Goal: Task Accomplishment & Management: Manage account settings

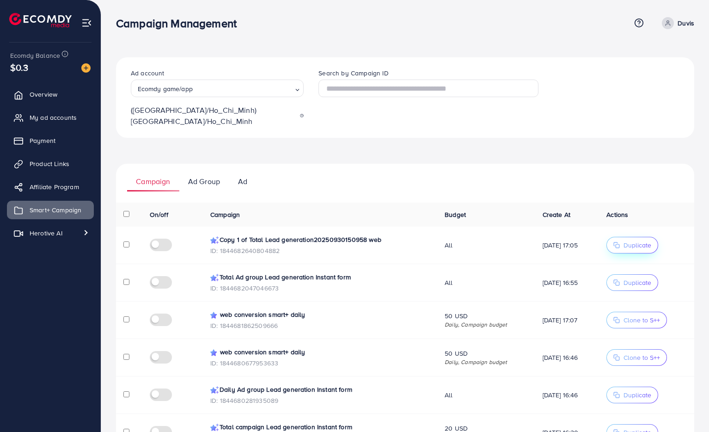
click at [642, 240] on span "Duplicate" at bounding box center [638, 244] width 28 height 9
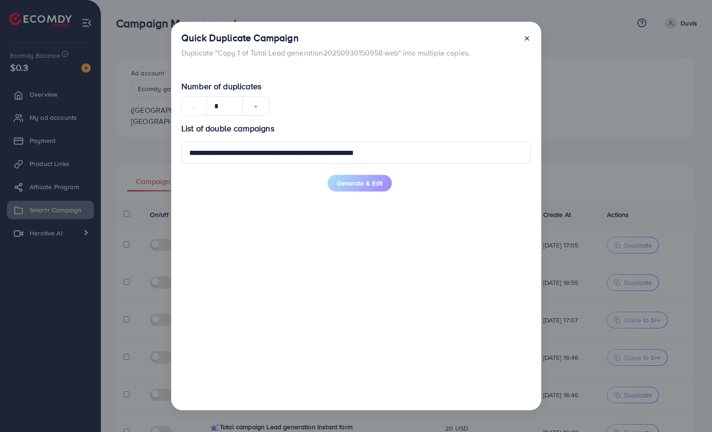
click at [523, 37] on icon at bounding box center [526, 38] width 7 height 7
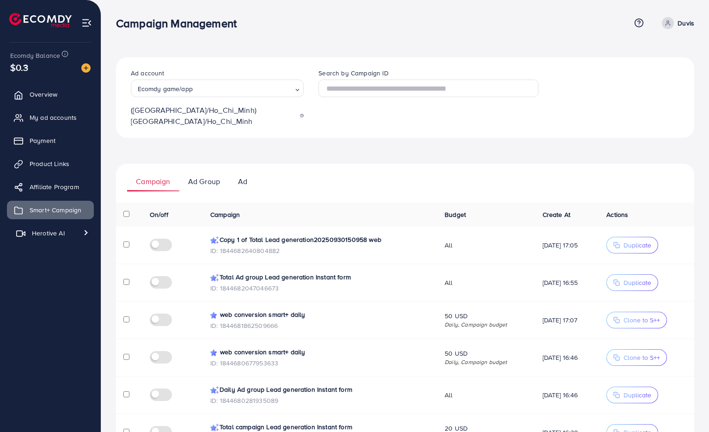
click at [32, 234] on span "Herotive AI" at bounding box center [48, 232] width 33 height 9
click at [34, 247] on link "Video generator" at bounding box center [50, 254] width 87 height 18
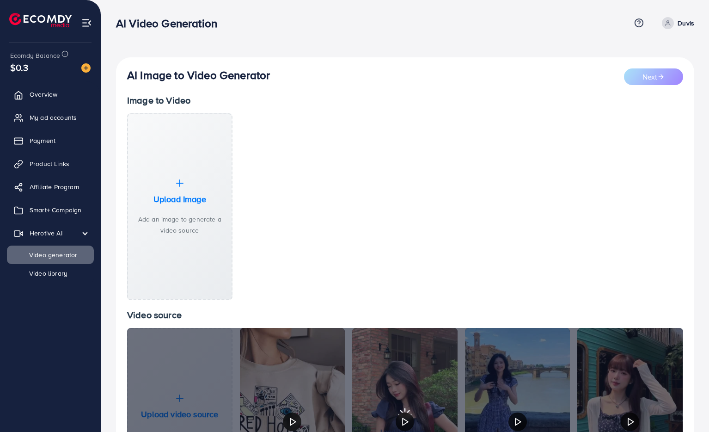
scroll to position [143, 0]
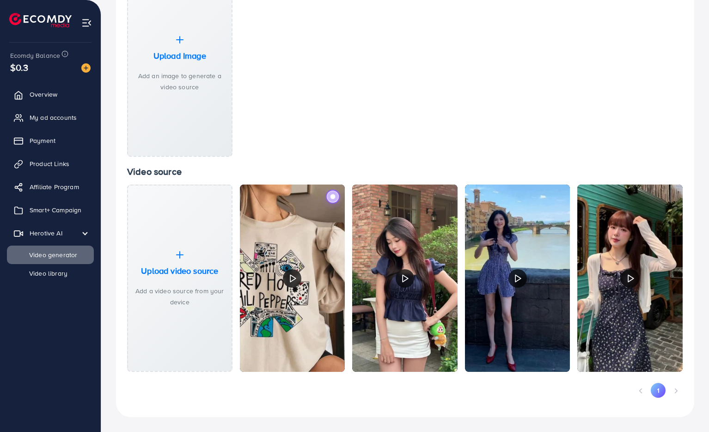
click at [330, 199] on label at bounding box center [333, 197] width 14 height 14
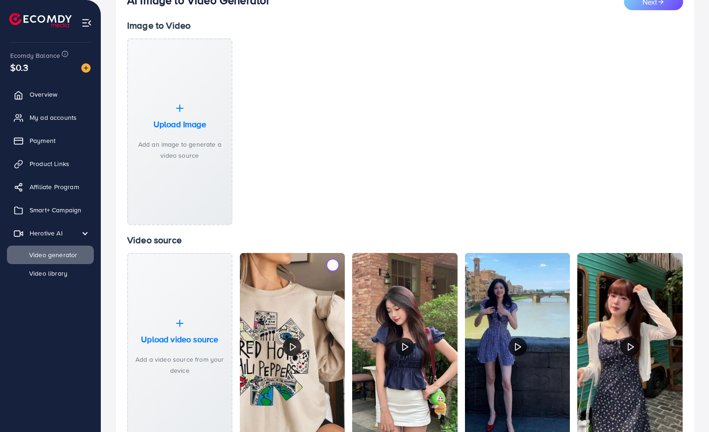
scroll to position [0, 0]
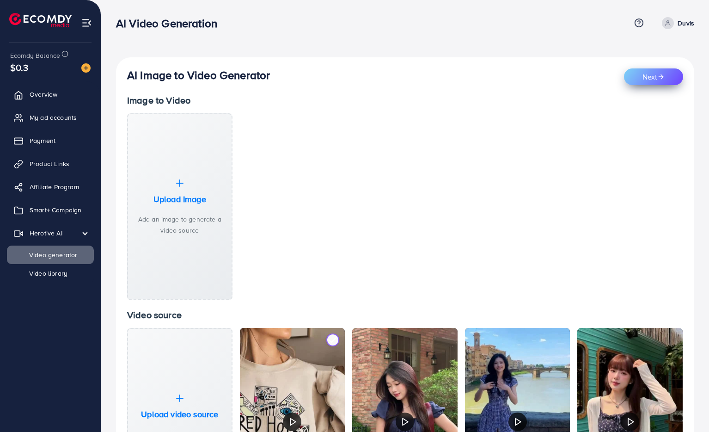
click at [650, 79] on button "Next" at bounding box center [653, 76] width 59 height 17
select select "***"
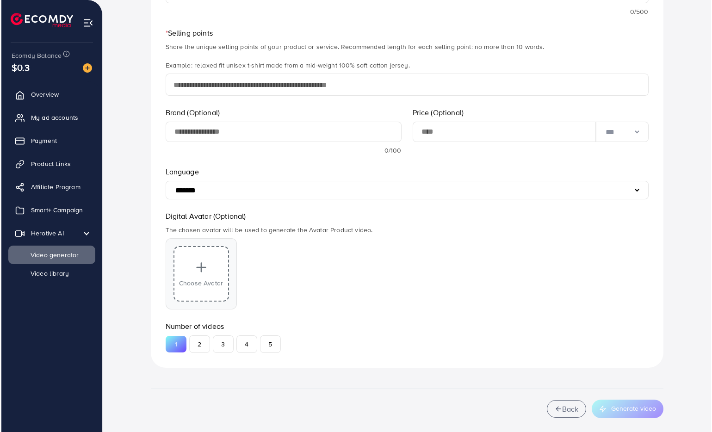
scroll to position [426, 0]
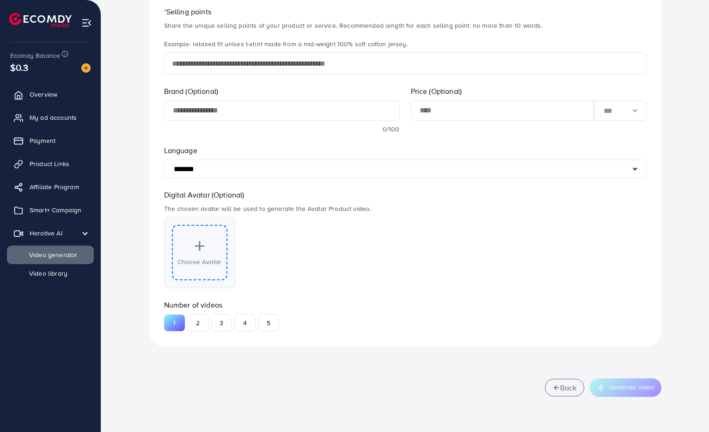
click at [198, 259] on span "Choose Avatar" at bounding box center [200, 261] width 44 height 9
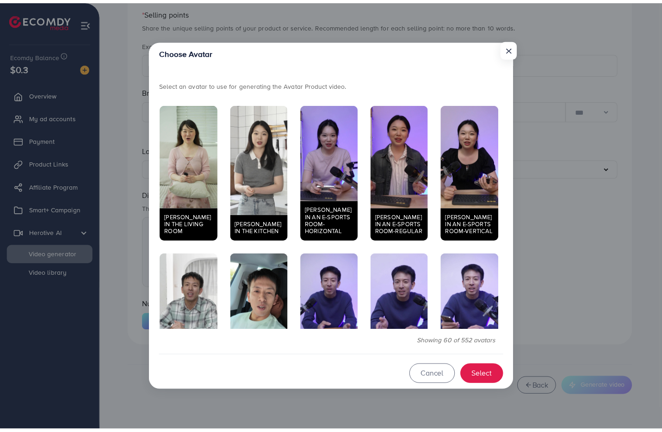
scroll to position [425, 0]
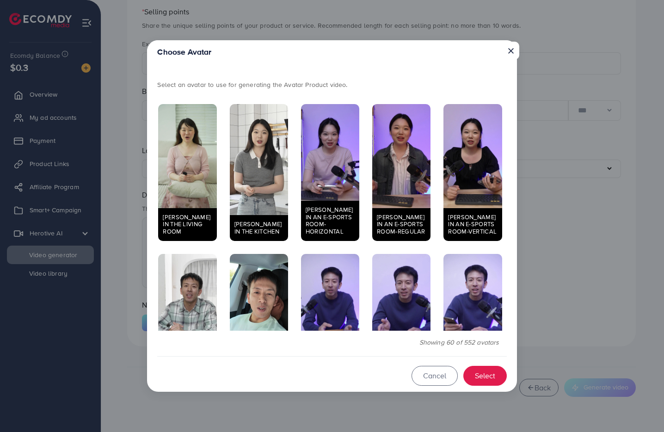
click at [512, 50] on button "×" at bounding box center [511, 51] width 17 height 18
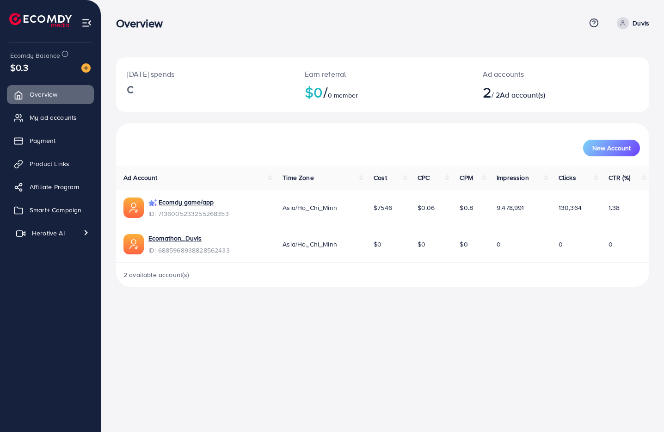
click at [55, 236] on span "Herotive AI" at bounding box center [48, 232] width 33 height 9
click at [52, 256] on span "Video generator" at bounding box center [48, 254] width 61 height 9
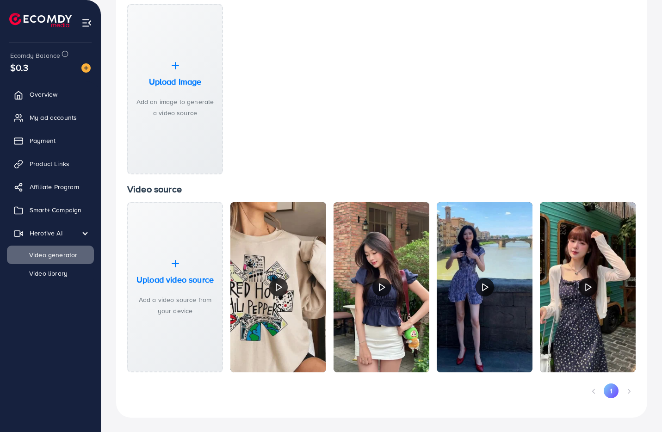
scroll to position [110, 0]
click at [318, 211] on label at bounding box center [314, 214] width 14 height 14
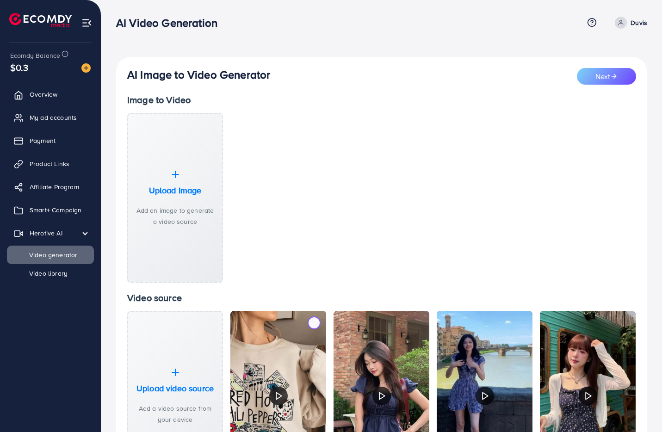
scroll to position [0, 0]
click at [599, 72] on button "Next" at bounding box center [606, 76] width 59 height 17
select select "***"
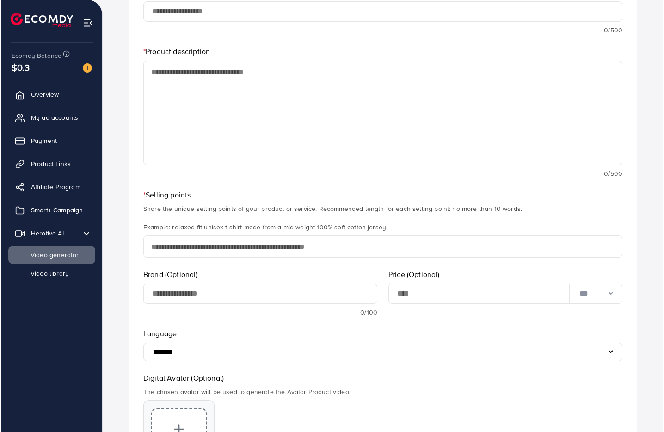
scroll to position [425, 0]
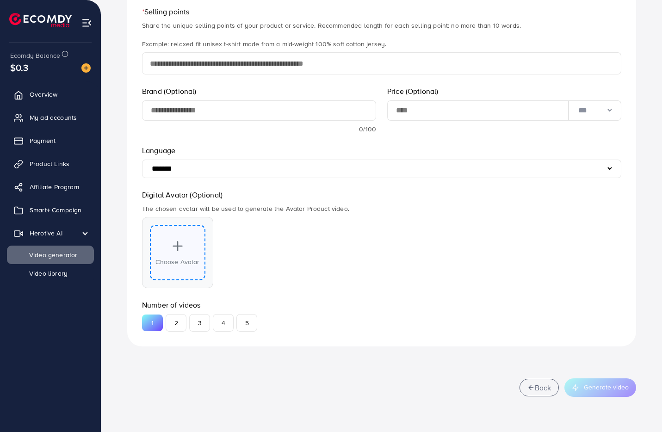
click at [168, 248] on div "Choose Avatar" at bounding box center [177, 252] width 55 height 55
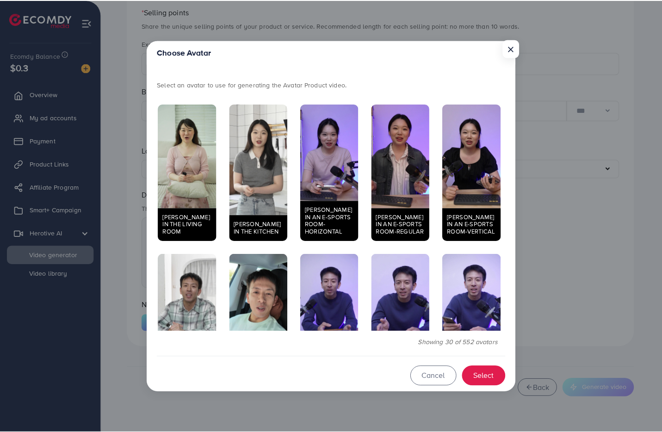
scroll to position [23, 0]
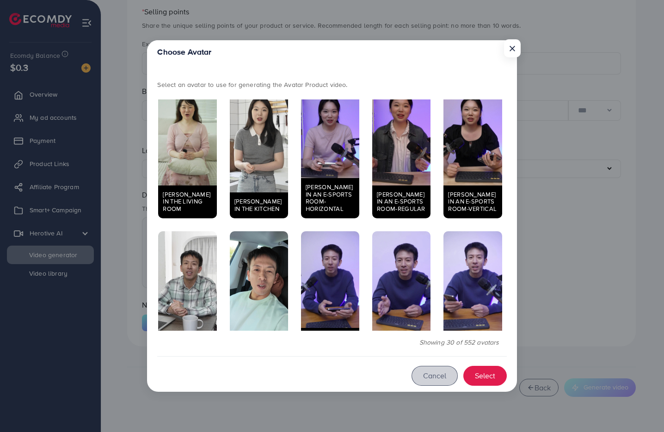
drag, startPoint x: 431, startPoint y: 376, endPoint x: 415, endPoint y: 368, distance: 17.6
click at [430, 376] on button "Cancel" at bounding box center [434, 376] width 46 height 20
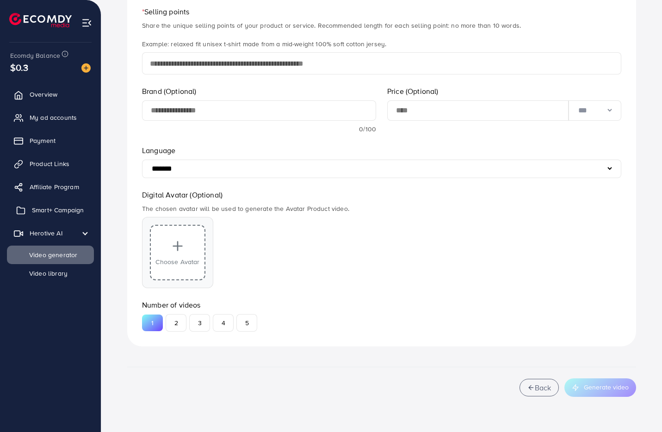
click at [48, 218] on link "Smart+ Campaign" at bounding box center [50, 210] width 87 height 18
click at [48, 212] on span "Smart+ Campaign" at bounding box center [58, 209] width 52 height 9
click at [41, 270] on span "Video library" at bounding box center [43, 273] width 51 height 9
click at [46, 242] on li "Herotive AI Video generator Video library" at bounding box center [50, 253] width 101 height 59
click at [48, 230] on span "Herotive AI" at bounding box center [48, 232] width 33 height 9
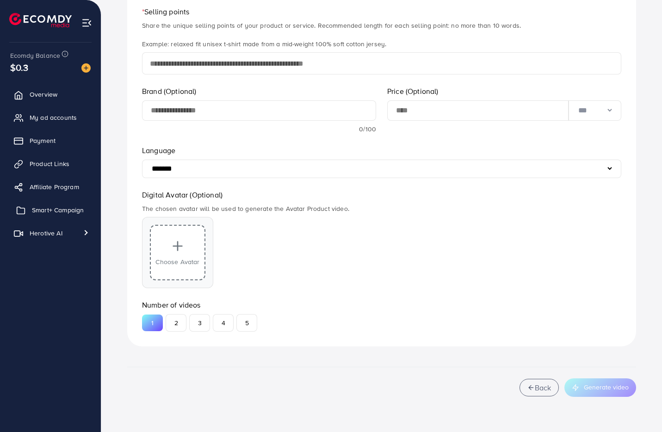
click at [47, 205] on span "Smart+ Campaign" at bounding box center [58, 209] width 52 height 9
click at [46, 208] on span "Smart+ Campaign" at bounding box center [58, 209] width 52 height 9
click at [46, 210] on span "Smart+ Campaign" at bounding box center [58, 209] width 52 height 9
click at [50, 215] on link "Smart+ Campaign" at bounding box center [50, 210] width 87 height 18
click at [50, 213] on span "Smart+ Campaign" at bounding box center [58, 209] width 52 height 9
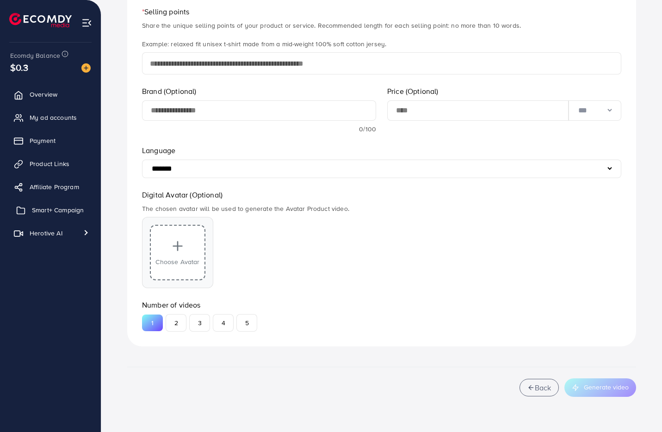
click at [52, 208] on span "Smart+ Campaign" at bounding box center [58, 209] width 52 height 9
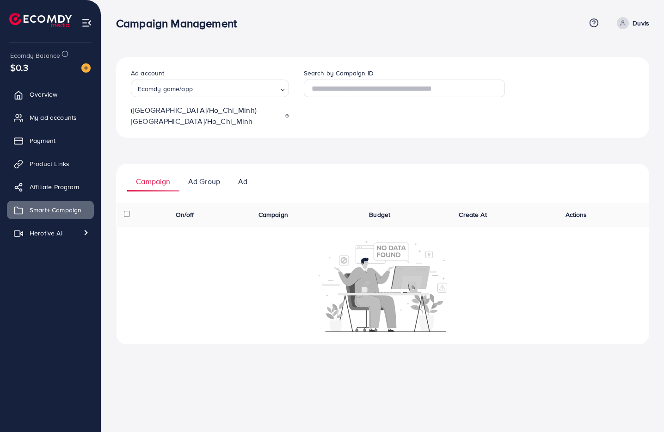
click at [213, 171] on link "Ad Group" at bounding box center [204, 181] width 50 height 20
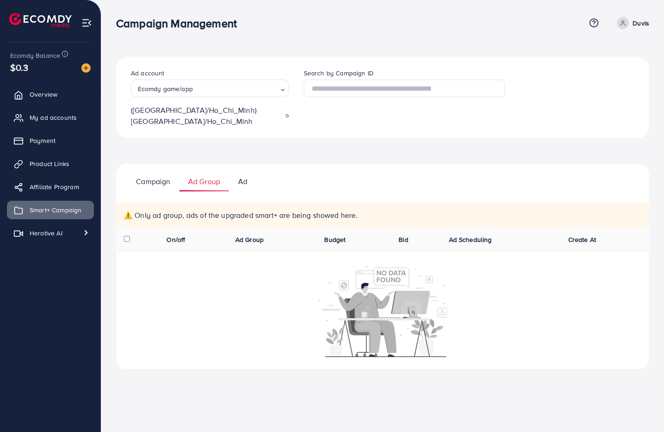
click at [247, 172] on link "Ad" at bounding box center [242, 181] width 27 height 20
click at [149, 176] on p "Campaign" at bounding box center [153, 181] width 34 height 11
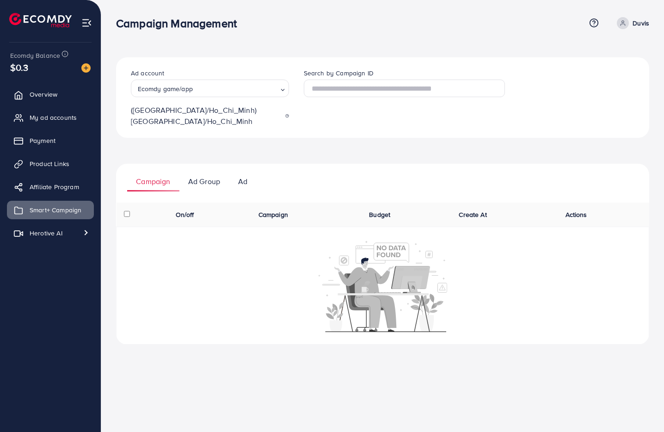
drag, startPoint x: 200, startPoint y: 173, endPoint x: 207, endPoint y: 174, distance: 7.5
click at [200, 176] on p "Ad Group" at bounding box center [204, 181] width 32 height 11
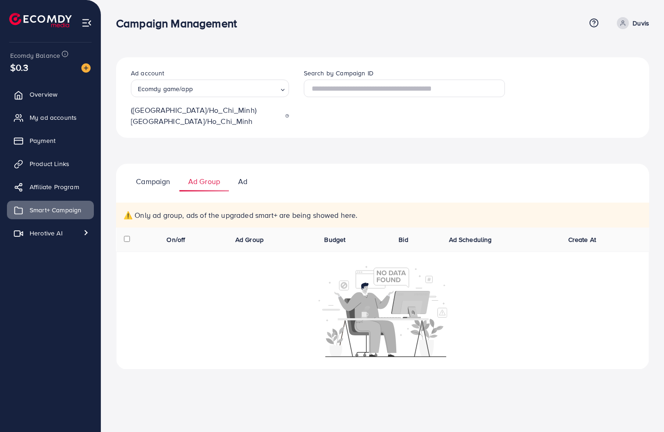
click at [239, 176] on p "Ad" at bounding box center [242, 181] width 9 height 11
click at [50, 121] on span "My ad accounts" at bounding box center [55, 117] width 47 height 9
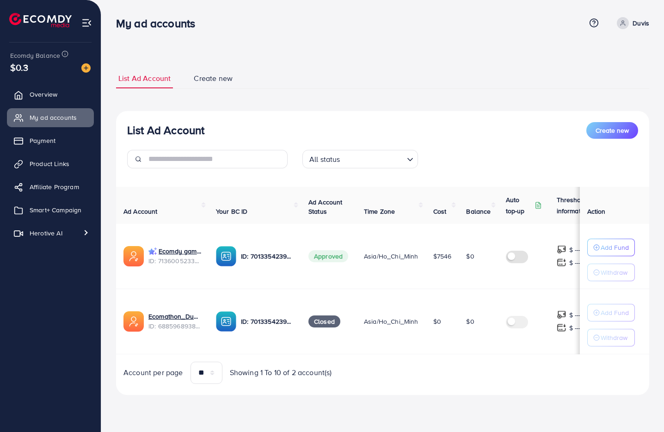
click at [228, 77] on span "Create new" at bounding box center [213, 78] width 39 height 11
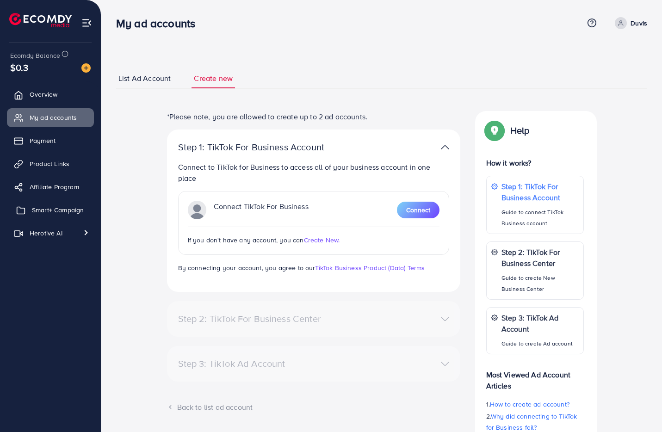
click at [30, 208] on link "Smart+ Campaign" at bounding box center [50, 210] width 87 height 18
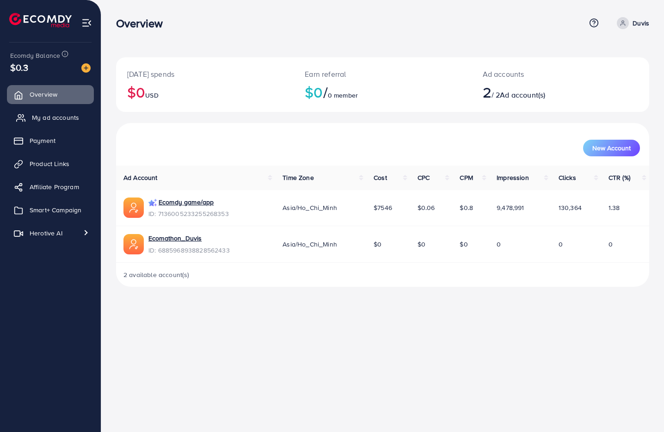
click at [29, 116] on link "My ad accounts" at bounding box center [50, 117] width 87 height 18
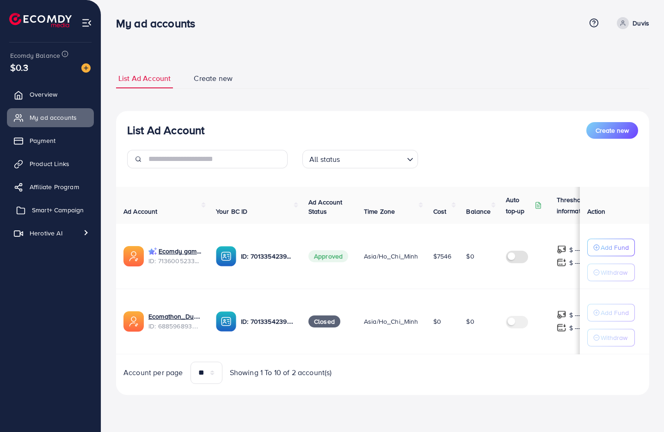
click at [51, 216] on link "Smart+ Campaign" at bounding box center [50, 210] width 87 height 18
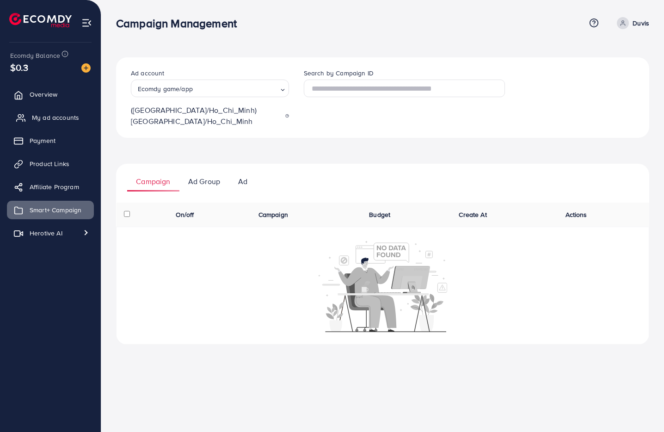
click at [53, 120] on span "My ad accounts" at bounding box center [55, 117] width 47 height 9
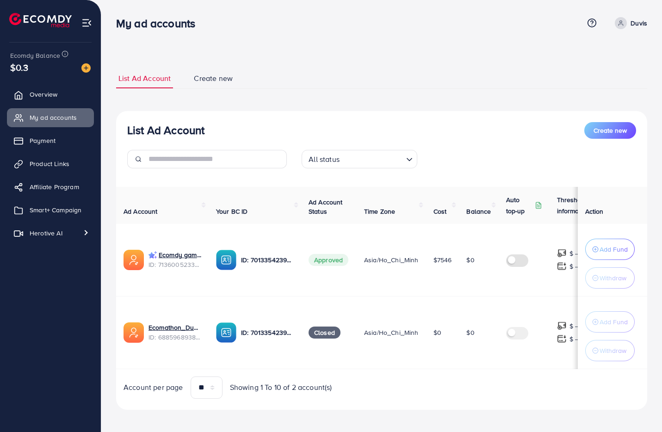
click at [213, 76] on span "Create new" at bounding box center [213, 78] width 39 height 11
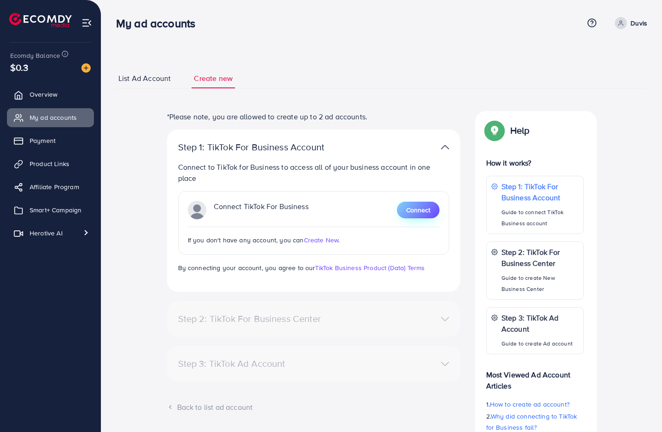
click at [413, 209] on span "Connect" at bounding box center [418, 209] width 24 height 9
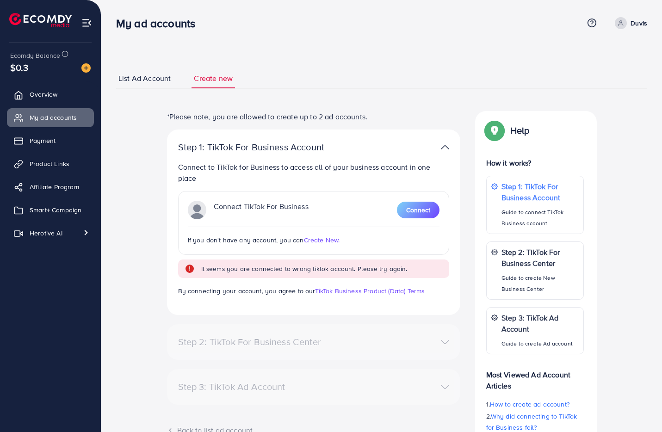
drag, startPoint x: 198, startPoint y: 267, endPoint x: 416, endPoint y: 270, distance: 218.2
click at [416, 270] on div "It seems you are connected to wrong tiktok account. Please try again." at bounding box center [313, 268] width 271 height 18
click at [410, 273] on div at bounding box center [410, 273] width 0 height 0
click at [414, 273] on div "It seems you are connected to wrong tiktok account. Please try again." at bounding box center [313, 268] width 271 height 18
click at [335, 63] on div "List Ad Account Create new *Please note, you are allowed to create up to 2 ad a…" at bounding box center [381, 285] width 531 height 457
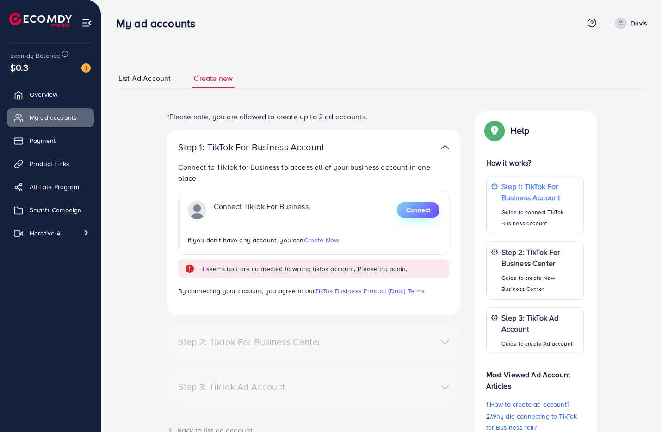
click at [406, 211] on span "Connect" at bounding box center [418, 209] width 24 height 9
click at [299, 95] on div "List Ad Account Create new *Please note, you are allowed to create up to 2 ad a…" at bounding box center [381, 285] width 531 height 435
click at [292, 98] on div "List Ad Account Create new *Please note, you are allowed to create up to 2 ad a…" at bounding box center [381, 285] width 531 height 435
drag, startPoint x: 378, startPoint y: 120, endPoint x: 163, endPoint y: 120, distance: 214.5
click at [163, 120] on div "*Please note, you are allowed to create up to 2 ad accounts. Step 1: TikTok For…" at bounding box center [313, 307] width 308 height 392
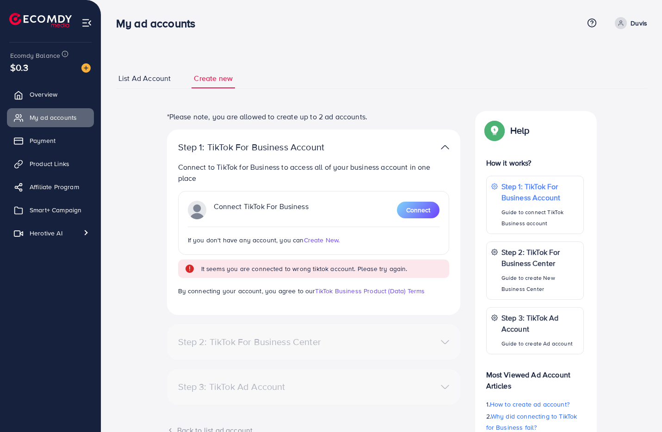
click at [157, 122] on div at bounding box center [157, 122] width 0 height 0
click at [237, 104] on div "List Ad Account Create new *Please note, you are allowed to create up to 2 ad a…" at bounding box center [381, 285] width 531 height 435
click at [325, 87] on ul "List Ad Account Create new" at bounding box center [381, 78] width 531 height 20
click at [338, 103] on div "List Ad Account Create new *Please note, you are allowed to create up to 2 ad a…" at bounding box center [381, 285] width 531 height 435
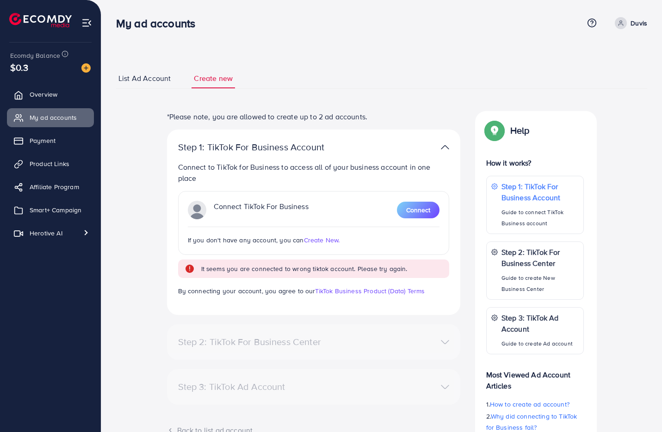
click at [359, 60] on div "List Ad Account Create new *Please note, you are allowed to create up to 2 ad a…" at bounding box center [381, 285] width 531 height 457
click at [472, 326] on div "Help Help How it works? Step 1: TikTok For Business Account Guide to connect Ti…" at bounding box center [535, 307] width 136 height 392
drag, startPoint x: 345, startPoint y: 267, endPoint x: 201, endPoint y: 267, distance: 144.2
click at [201, 267] on div "It seems you are connected to wrong tiktok account. Please try again." at bounding box center [313, 268] width 271 height 18
copy small "It seems you are connected to wrong tiktok account. Please try again."
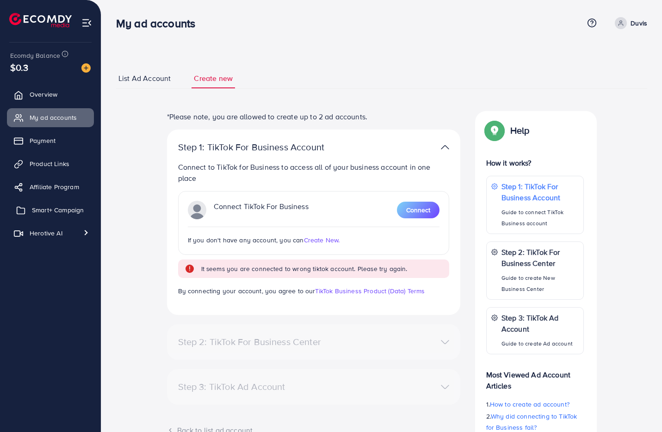
click at [37, 209] on span "Smart+ Campaign" at bounding box center [58, 209] width 52 height 9
click at [60, 230] on span "Herotive AI" at bounding box center [48, 232] width 33 height 9
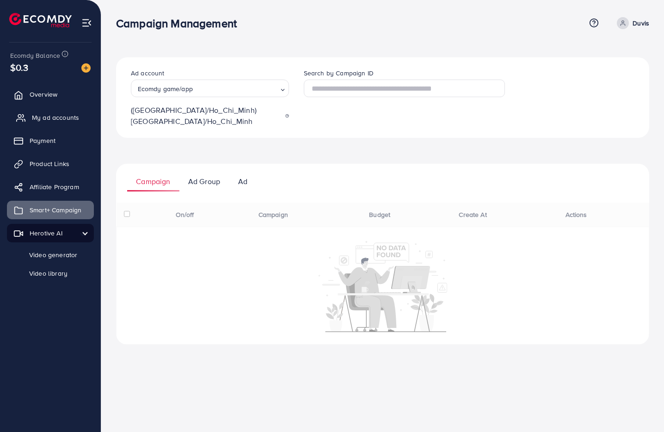
click at [34, 114] on span "My ad accounts" at bounding box center [55, 117] width 47 height 9
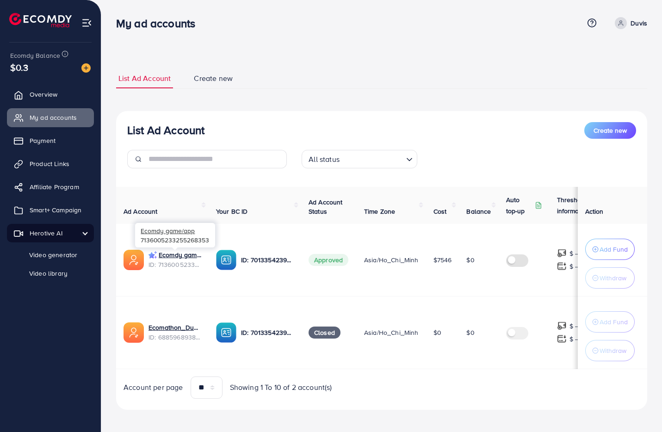
click at [179, 261] on span "ID: 7136005233255268353" at bounding box center [174, 264] width 53 height 9
click at [177, 255] on link "Ecomdy game/app" at bounding box center [180, 254] width 43 height 9
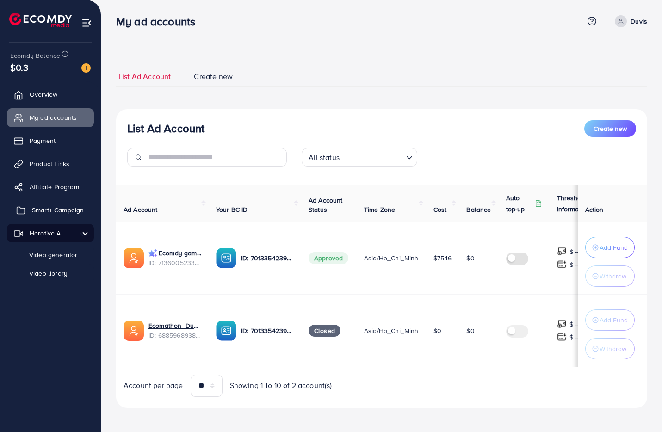
click at [53, 216] on link "Smart+ Campaign" at bounding box center [50, 210] width 87 height 18
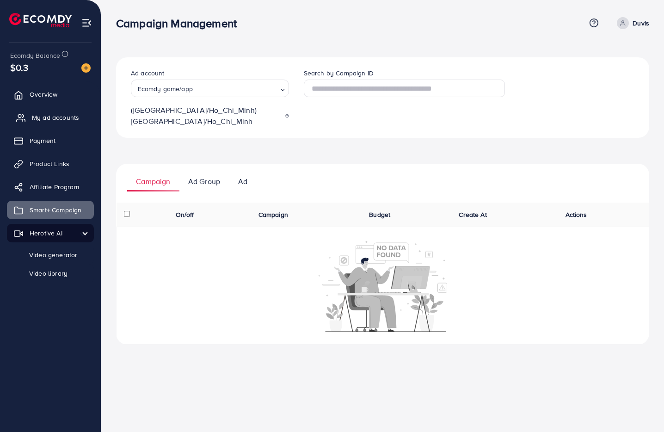
click at [40, 117] on span "My ad accounts" at bounding box center [55, 117] width 47 height 9
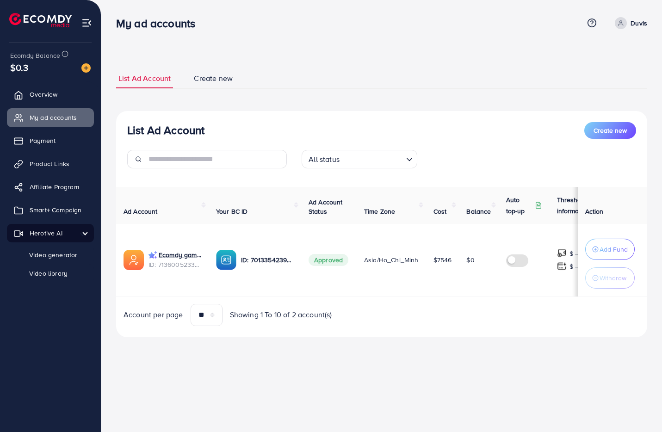
click at [215, 86] on link "Create new" at bounding box center [212, 78] width 43 height 20
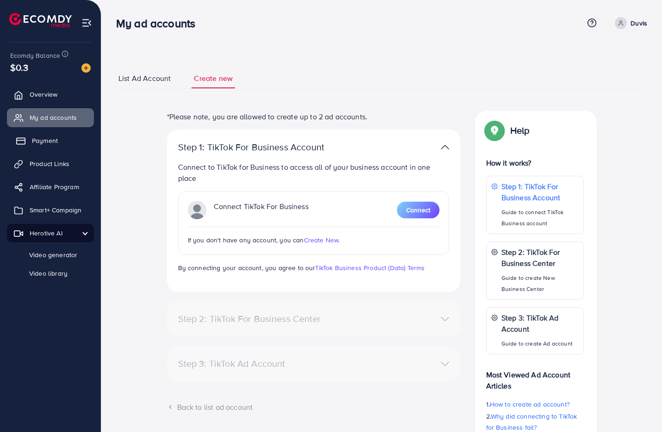
click at [32, 149] on link "Payment" at bounding box center [50, 140] width 87 height 18
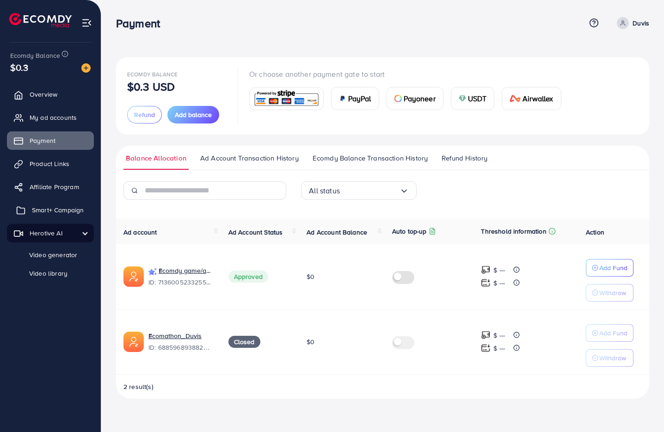
click at [55, 213] on span "Smart+ Campaign" at bounding box center [58, 209] width 52 height 9
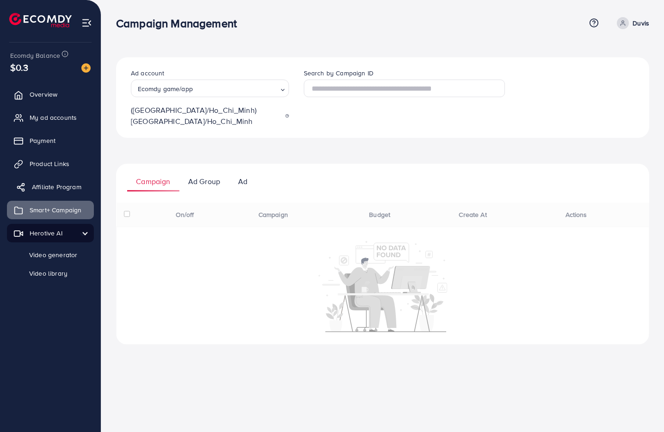
click at [48, 186] on span "Affiliate Program" at bounding box center [56, 186] width 49 height 9
click at [34, 137] on span "Payment" at bounding box center [45, 140] width 26 height 9
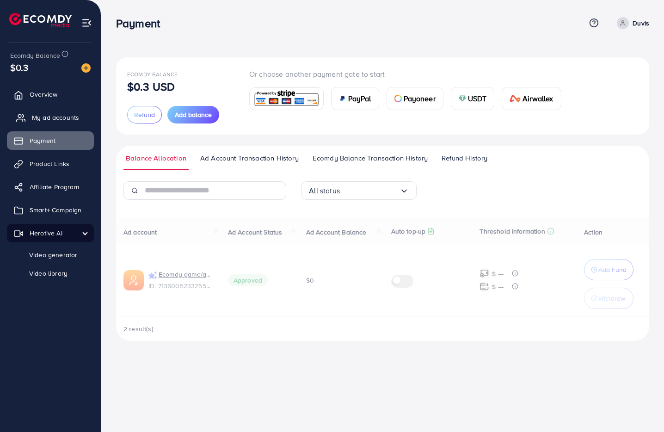
click at [40, 115] on span "My ad accounts" at bounding box center [55, 117] width 47 height 9
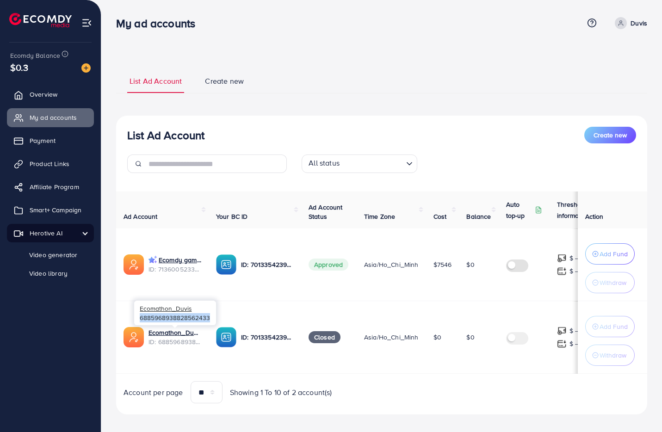
drag, startPoint x: 209, startPoint y: 318, endPoint x: 136, endPoint y: 315, distance: 73.6
click at [136, 315] on div "Ecomathon_Duvis 6885968938828562433" at bounding box center [175, 313] width 82 height 25
copy div "6885968938828562433"
drag, startPoint x: 209, startPoint y: 318, endPoint x: 138, endPoint y: 316, distance: 71.2
click at [138, 316] on div "Ecomathon_Duvis 6885968938828562433" at bounding box center [175, 313] width 82 height 25
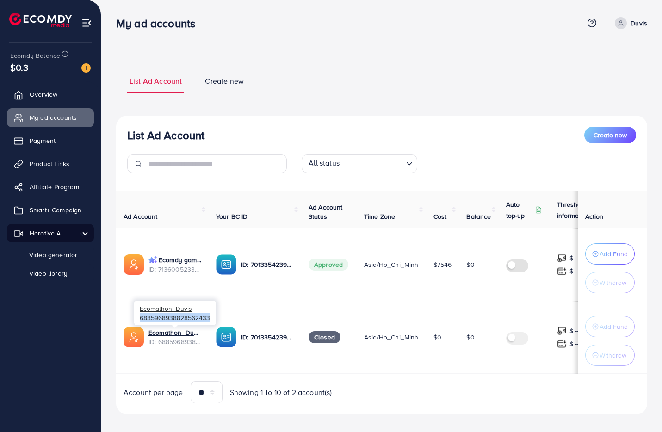
copy div "6885968938828562433"
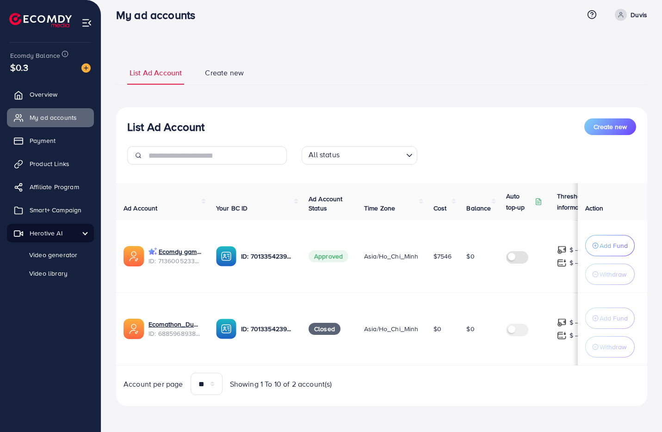
scroll to position [11, 0]
click at [42, 209] on span "Smart+ Campaign" at bounding box center [58, 209] width 52 height 9
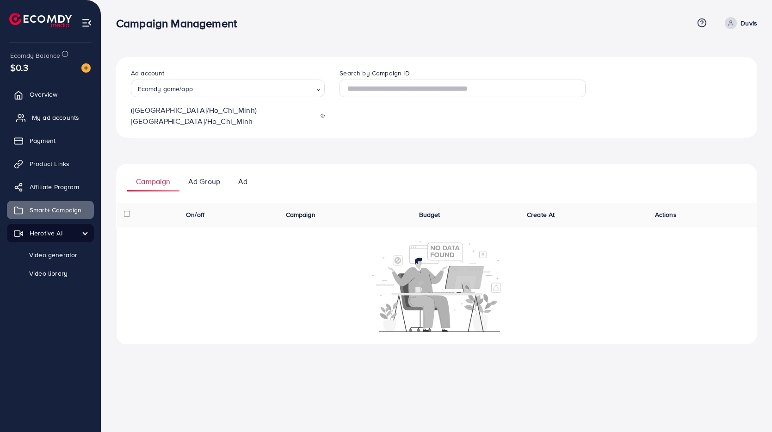
click at [40, 118] on span "My ad accounts" at bounding box center [55, 117] width 47 height 9
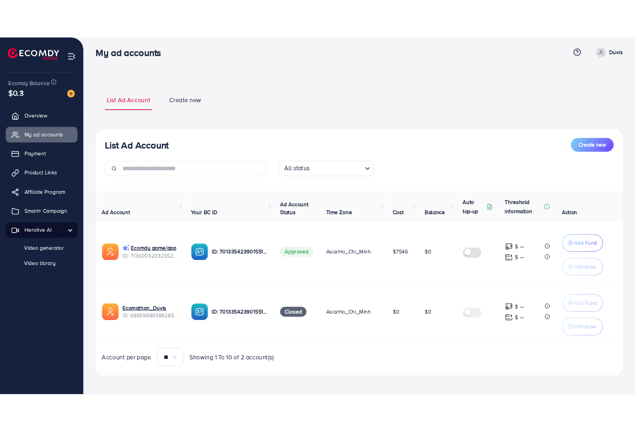
scroll to position [8, 0]
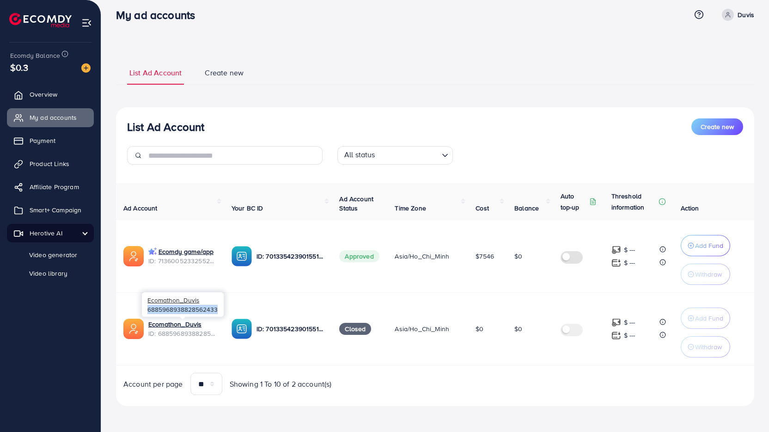
drag, startPoint x: 218, startPoint y: 309, endPoint x: 148, endPoint y: 310, distance: 70.3
click at [148, 310] on div "Ecomathon_Duvis 6885968938828562433" at bounding box center [183, 304] width 82 height 25
copy div "6885968938828562433"
click at [339, 305] on td "Closed" at bounding box center [359, 329] width 55 height 73
drag, startPoint x: 217, startPoint y: 307, endPoint x: 147, endPoint y: 306, distance: 69.8
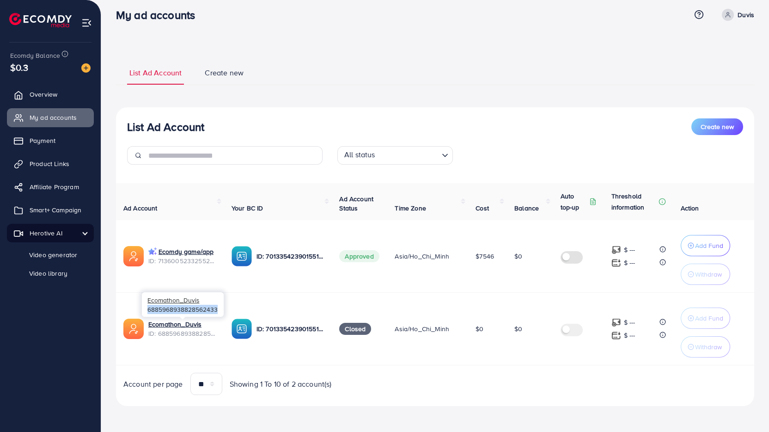
click at [147, 306] on div "Ecomathon_Duvis 6885968938828562433" at bounding box center [183, 304] width 82 height 25
copy div "6885968938828562433"
drag, startPoint x: 323, startPoint y: 314, endPoint x: 260, endPoint y: 310, distance: 63.4
click at [260, 310] on div "7013354239015518210" at bounding box center [291, 312] width 76 height 15
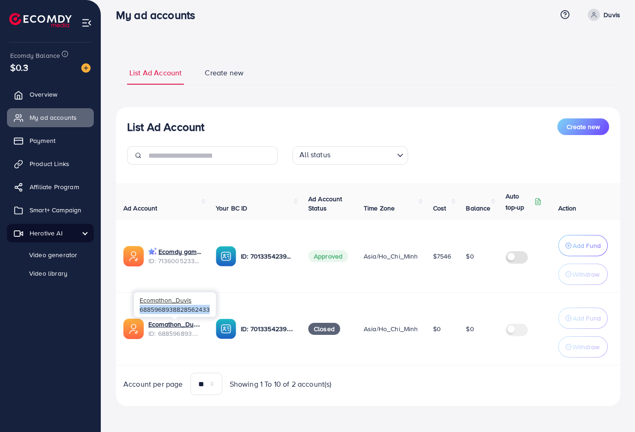
drag, startPoint x: 211, startPoint y: 306, endPoint x: 139, endPoint y: 307, distance: 72.6
click at [139, 307] on div "Ecomathon_Duvis 6885968938828562433" at bounding box center [175, 304] width 82 height 25
copy div "6885968938828562433"
click at [379, 51] on div "List Ad Account Create new List Ad Account Create new All status Loading... Ad …" at bounding box center [368, 233] width 504 height 368
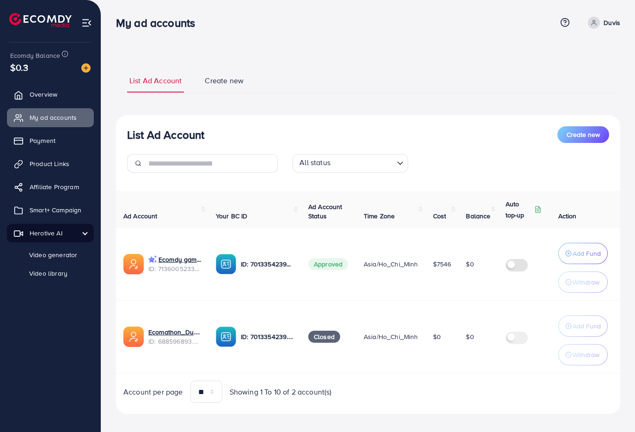
scroll to position [0, 0]
click at [594, 28] on span at bounding box center [594, 23] width 12 height 12
click at [573, 71] on span "Log out" at bounding box center [564, 75] width 25 height 11
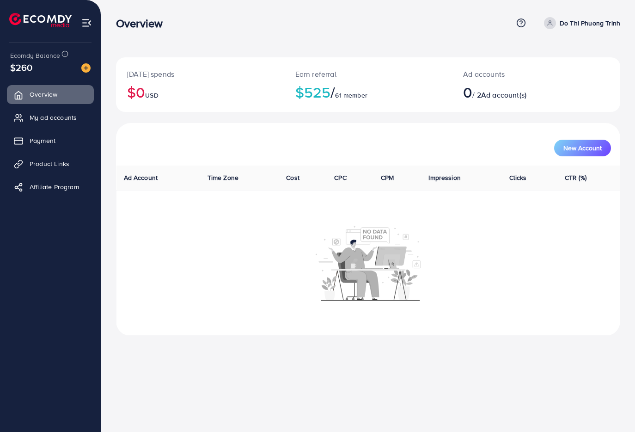
click at [42, 107] on ul "Overview My ad accounts Payment Product Links Affiliate Program" at bounding box center [50, 143] width 101 height 124
click at [41, 116] on span "My ad accounts" at bounding box center [55, 117] width 47 height 9
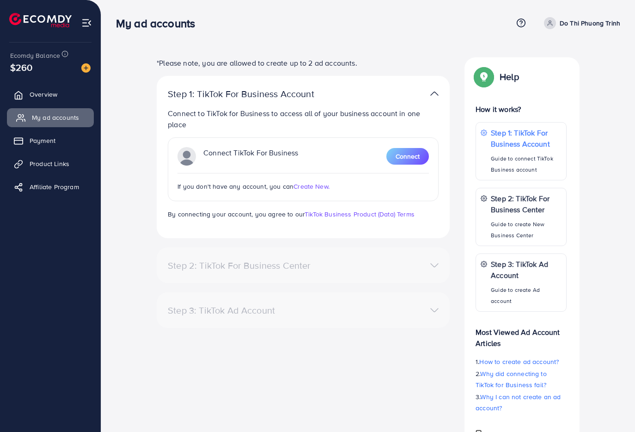
click at [43, 118] on span "My ad accounts" at bounding box center [55, 117] width 47 height 9
click at [411, 152] on span "Connect" at bounding box center [408, 156] width 24 height 9
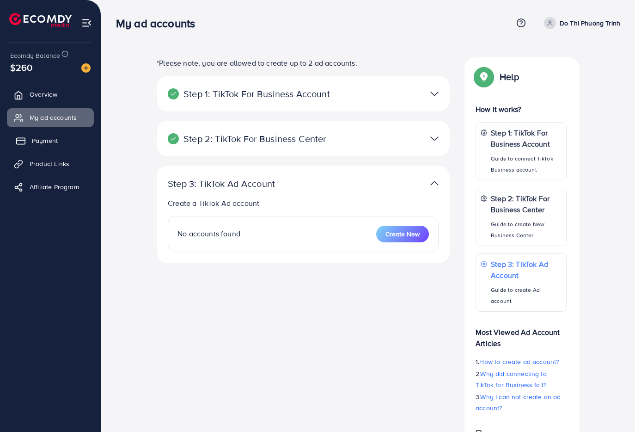
click at [39, 146] on link "Payment" at bounding box center [50, 140] width 87 height 18
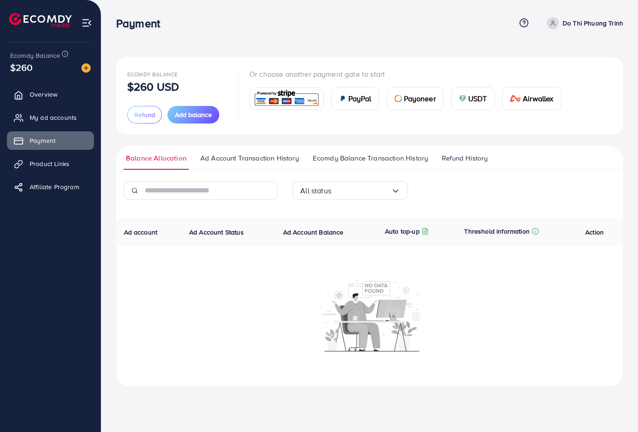
click at [558, 24] on span at bounding box center [552, 23] width 12 height 12
click at [554, 72] on link "Log out" at bounding box center [578, 76] width 88 height 21
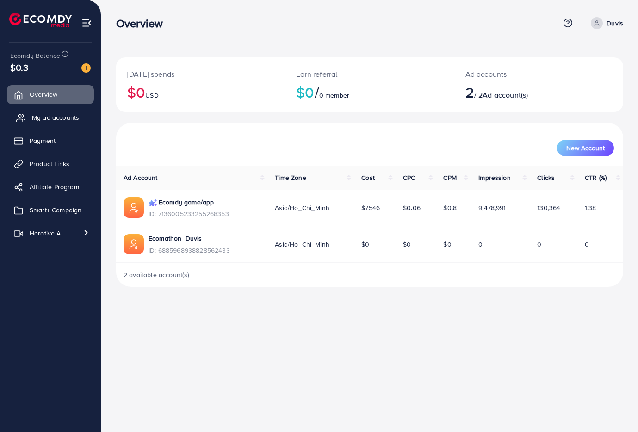
click at [43, 114] on span "My ad accounts" at bounding box center [55, 117] width 47 height 9
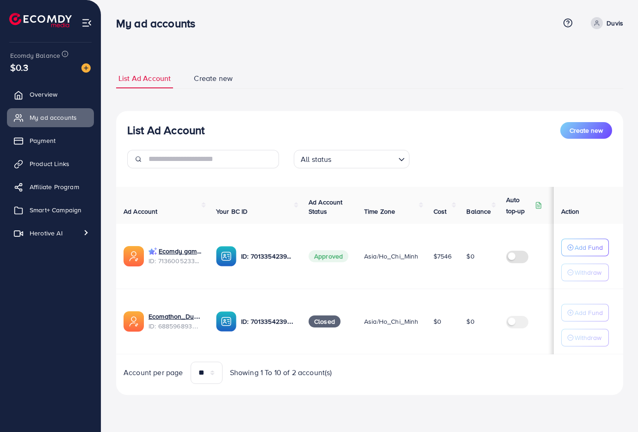
click at [211, 69] on link "Create new" at bounding box center [212, 78] width 43 height 20
select select
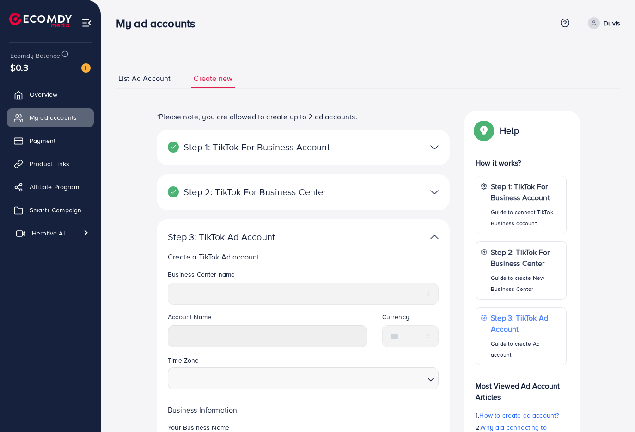
click at [45, 237] on span "Herotive AI" at bounding box center [48, 232] width 33 height 9
click at [47, 256] on span "Video generator" at bounding box center [48, 254] width 61 height 9
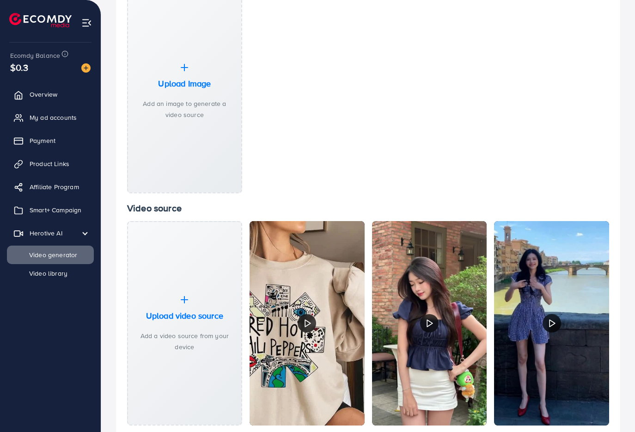
scroll to position [124, 0]
click at [49, 227] on link "Herotive AI" at bounding box center [50, 233] width 87 height 18
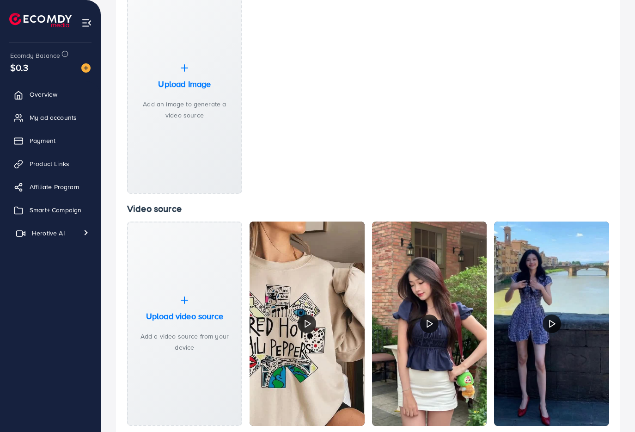
click at [53, 238] on link "Herotive AI" at bounding box center [50, 233] width 87 height 18
click at [48, 269] on span "Video library" at bounding box center [43, 273] width 51 height 9
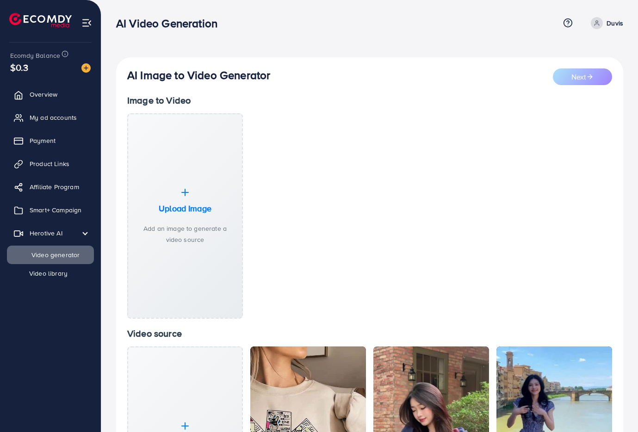
select select "**"
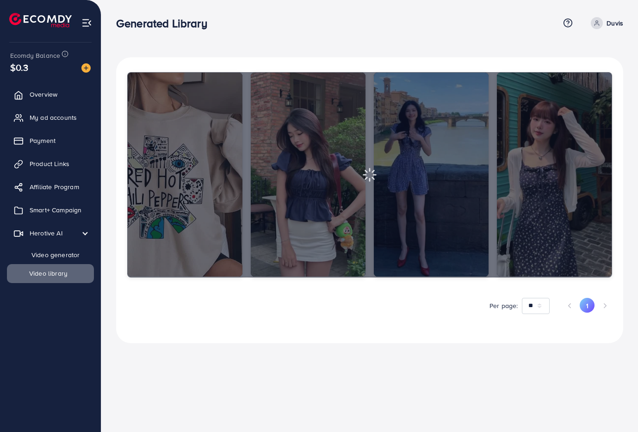
click at [59, 258] on span "Video generator" at bounding box center [48, 254] width 61 height 9
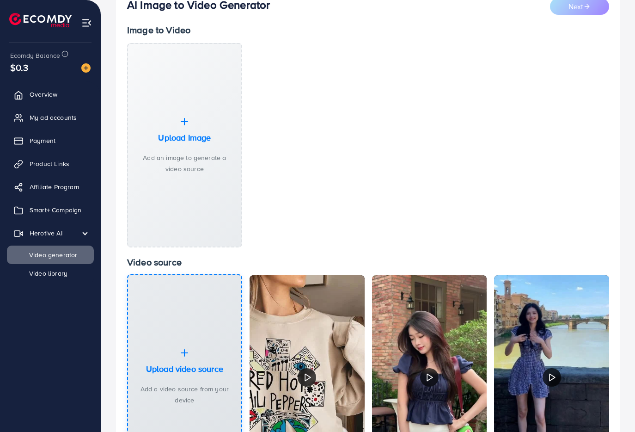
scroll to position [163, 0]
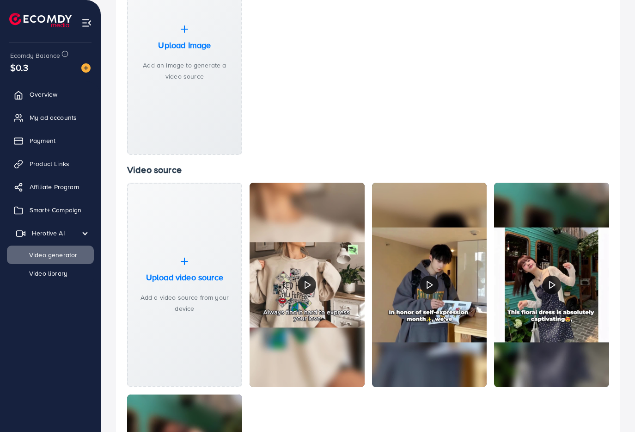
click at [34, 227] on link "Herotive AI" at bounding box center [50, 233] width 87 height 18
click at [34, 228] on span "Herotive AI" at bounding box center [48, 232] width 33 height 9
click at [37, 275] on span "Video library" at bounding box center [43, 273] width 51 height 9
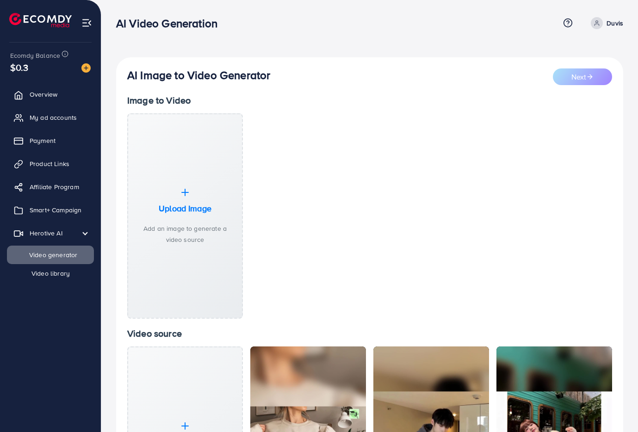
select select "**"
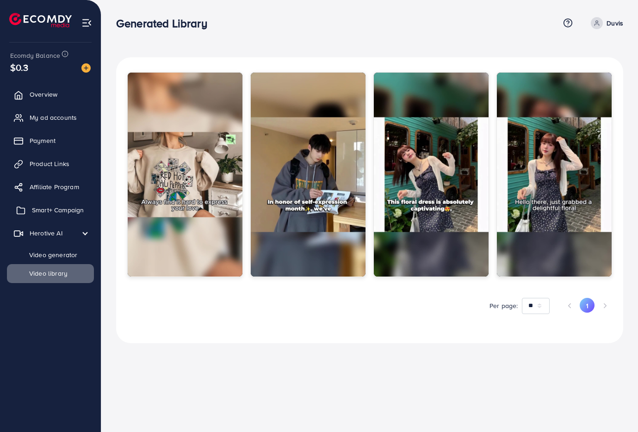
click at [44, 211] on span "Smart+ Campaign" at bounding box center [58, 209] width 52 height 9
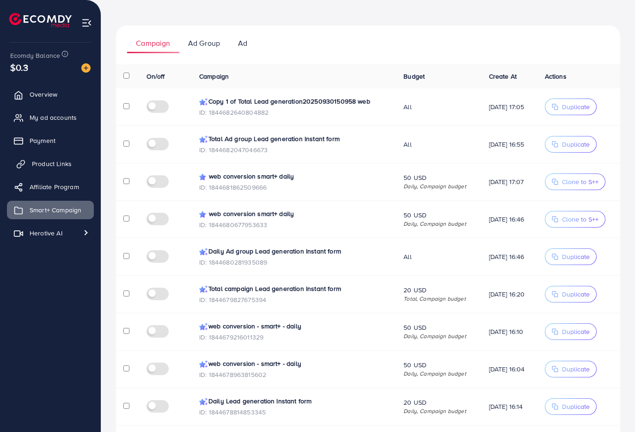
scroll to position [210, 0]
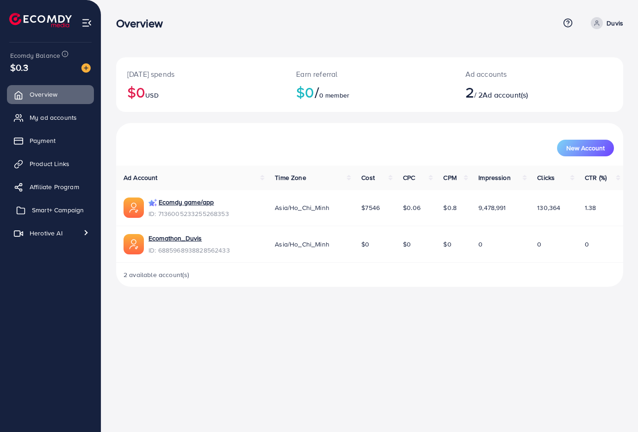
click at [58, 214] on span "Smart+ Campaign" at bounding box center [58, 209] width 52 height 9
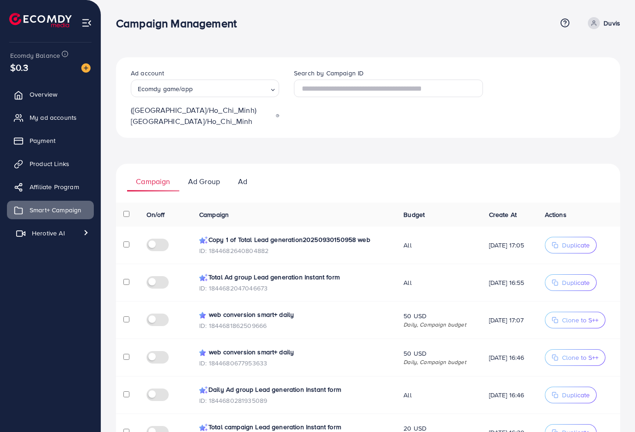
click at [61, 228] on span "Herotive AI" at bounding box center [48, 232] width 33 height 9
click at [46, 250] on span "Video generator" at bounding box center [48, 254] width 61 height 9
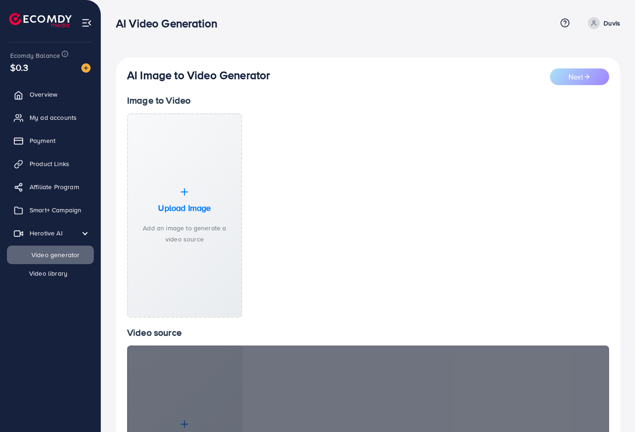
click at [47, 254] on span "Video generator" at bounding box center [48, 254] width 61 height 9
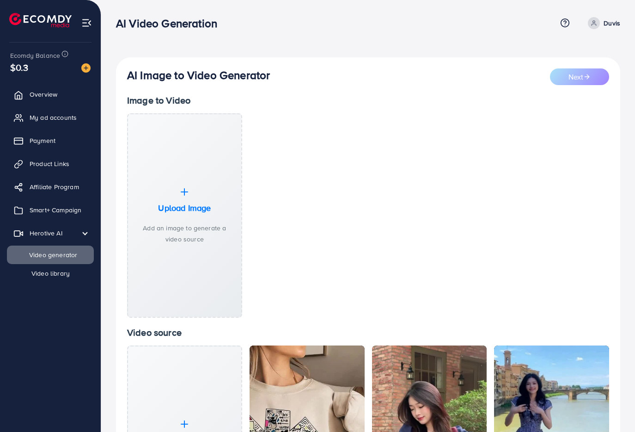
click at [48, 273] on span "Video library" at bounding box center [43, 273] width 51 height 9
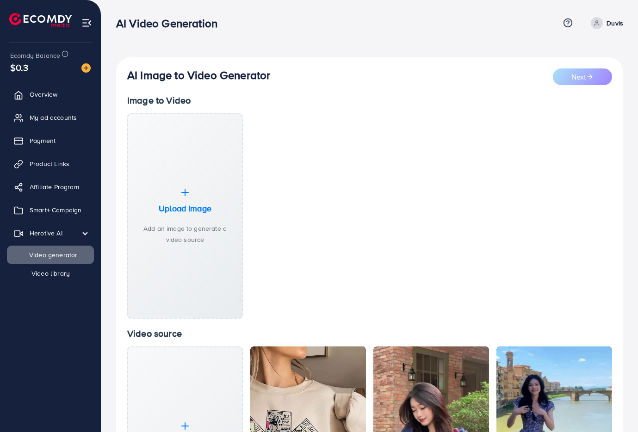
select select "**"
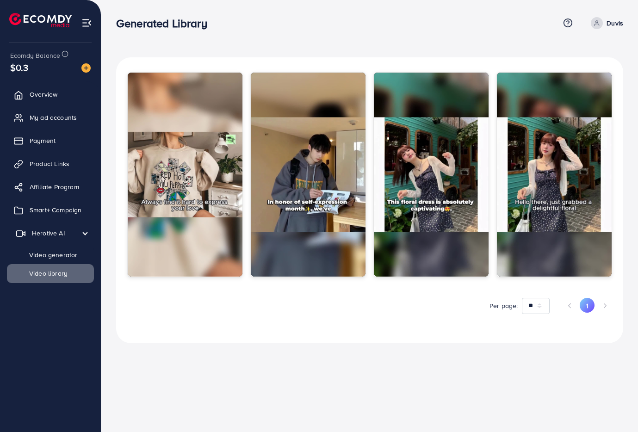
click at [43, 230] on span "Herotive AI" at bounding box center [48, 232] width 33 height 9
click at [41, 226] on link "Herotive AI" at bounding box center [50, 233] width 87 height 18
click at [34, 251] on span "Video generator" at bounding box center [48, 254] width 61 height 9
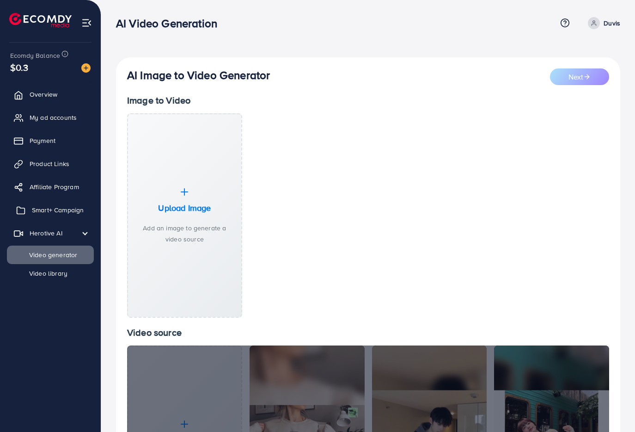
click at [44, 212] on span "Smart+ Campaign" at bounding box center [58, 209] width 52 height 9
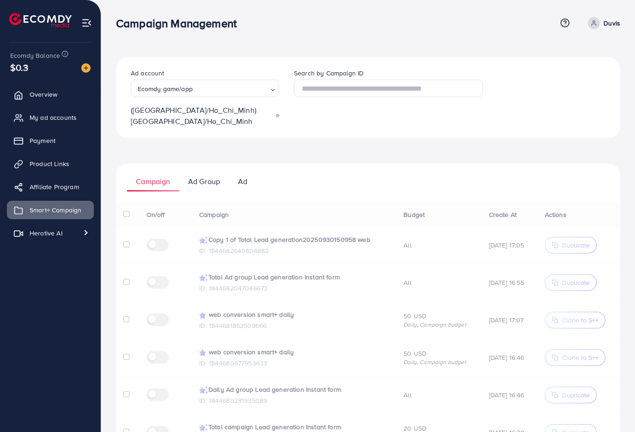
click at [202, 176] on p "Ad Group" at bounding box center [204, 181] width 32 height 11
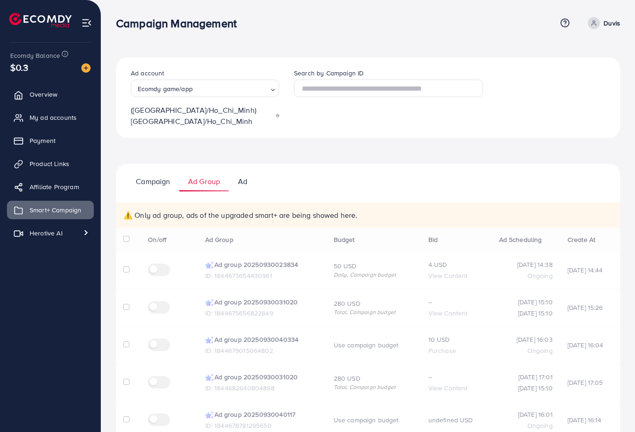
click at [245, 176] on p "Ad" at bounding box center [242, 181] width 9 height 11
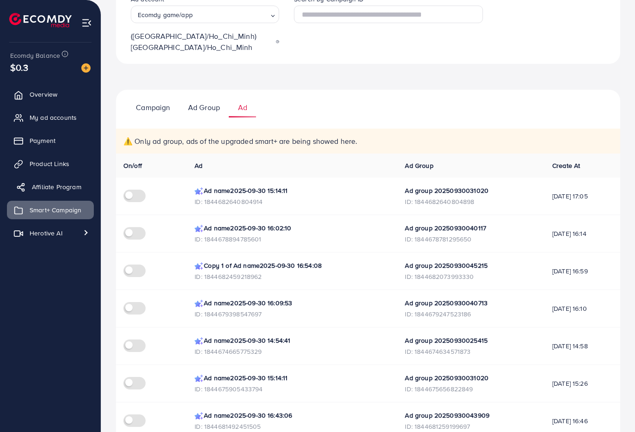
scroll to position [74, 0]
click at [153, 102] on p "Campaign" at bounding box center [153, 107] width 34 height 11
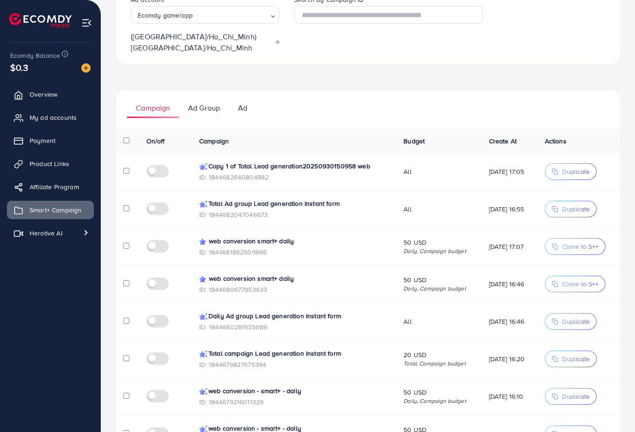
click at [184, 98] on link "Ad Group" at bounding box center [204, 108] width 50 height 20
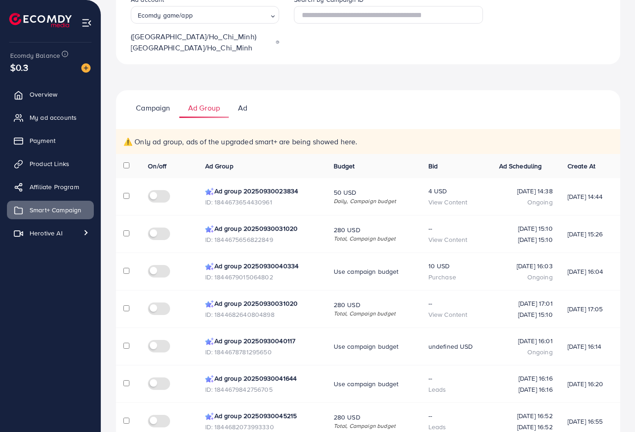
click at [240, 102] on p "Ad" at bounding box center [242, 107] width 9 height 11
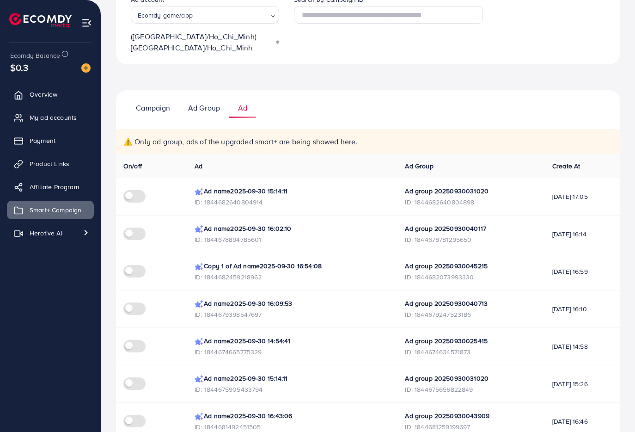
click at [139, 90] on ul "Campaign Ad Group Ad" at bounding box center [368, 104] width 504 height 28
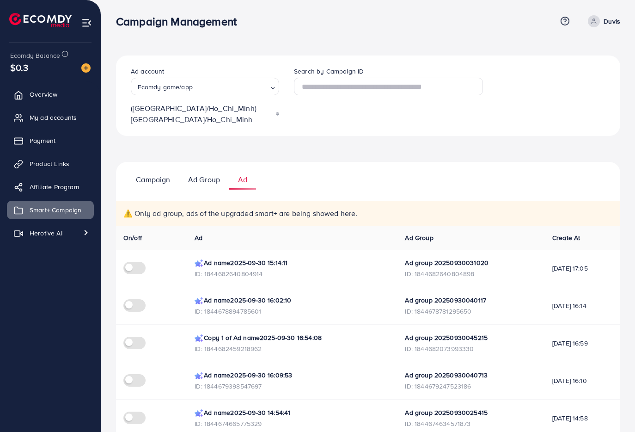
scroll to position [0, 0]
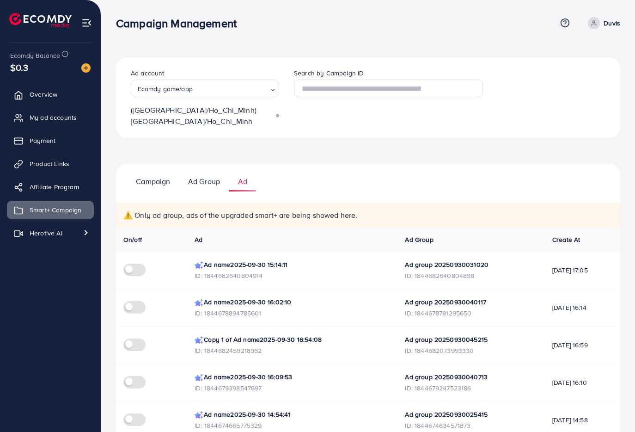
click at [204, 77] on div "Ad account Ecomdy game/app Loading..." at bounding box center [205, 82] width 148 height 29
click at [205, 85] on input "Search for option" at bounding box center [231, 88] width 73 height 12
click at [340, 137] on div "Ad account Ecomdy game/app Loading... Ecomdy game/app 7136005233255268353 (Asia…" at bounding box center [368, 360] width 504 height 606
click at [31, 244] on ul "Overview My ad accounts Payment Product Links Affiliate Program Smart+ Campaign…" at bounding box center [50, 164] width 101 height 166
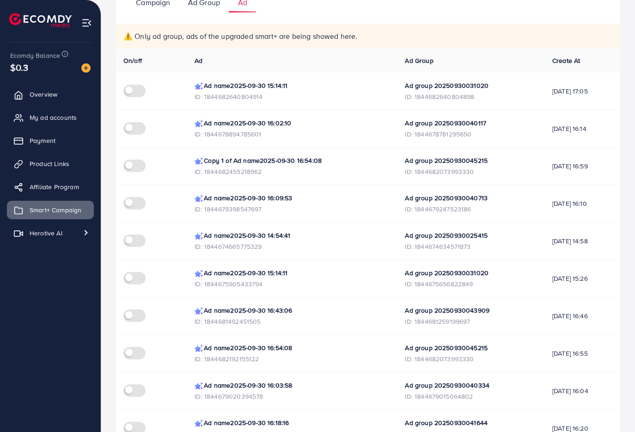
scroll to position [235, 0]
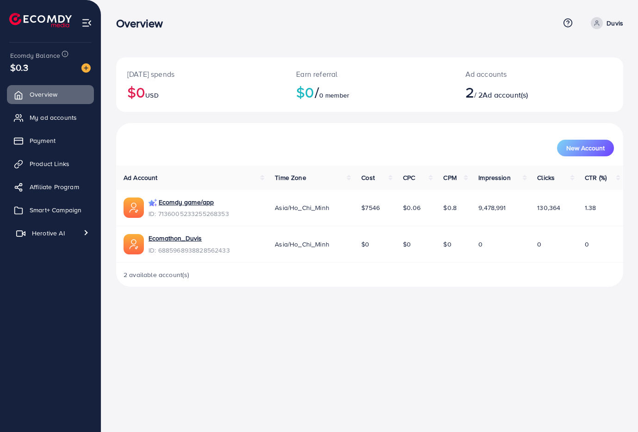
click at [43, 230] on span "Herotive AI" at bounding box center [48, 232] width 33 height 9
click at [36, 255] on span "Video generator" at bounding box center [48, 254] width 61 height 9
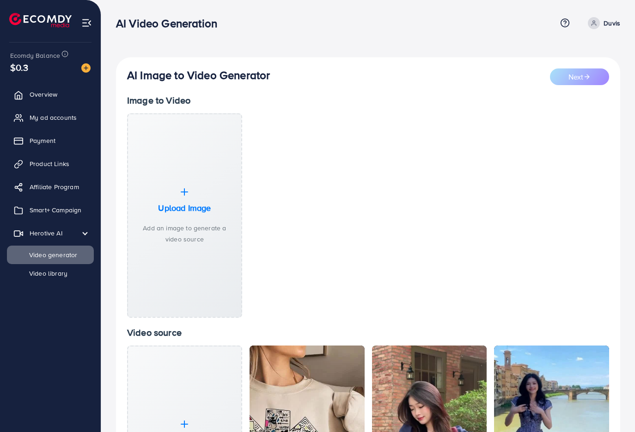
scroll to position [153, 0]
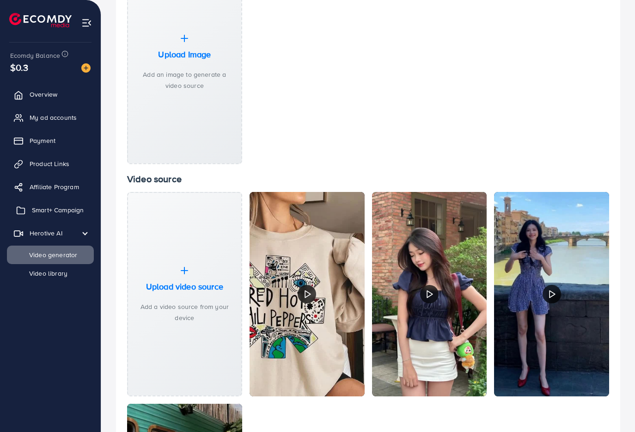
click at [48, 212] on span "Smart+ Campaign" at bounding box center [58, 209] width 52 height 9
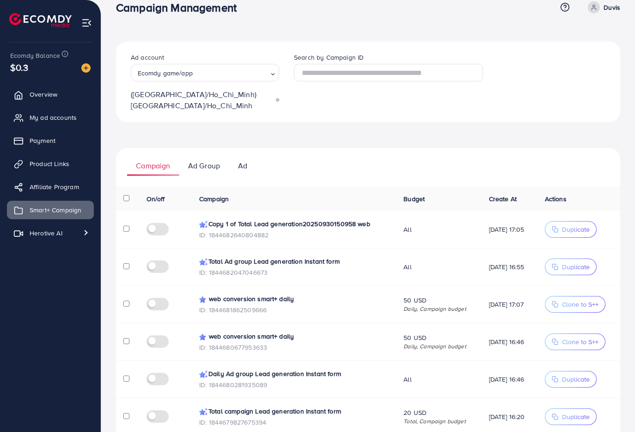
scroll to position [18, 0]
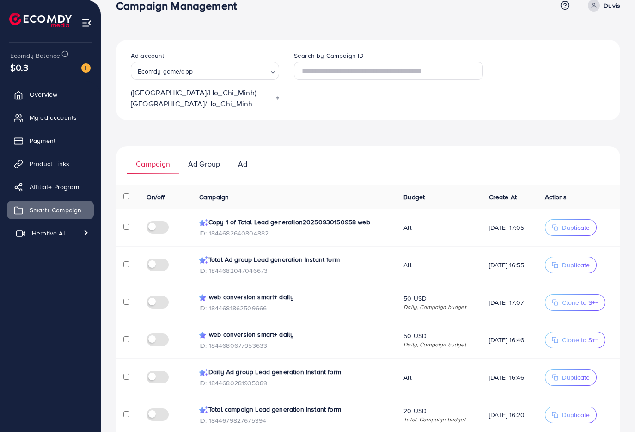
click at [42, 233] on span "Herotive AI" at bounding box center [48, 232] width 33 height 9
click at [50, 251] on span "Video generator" at bounding box center [48, 254] width 61 height 9
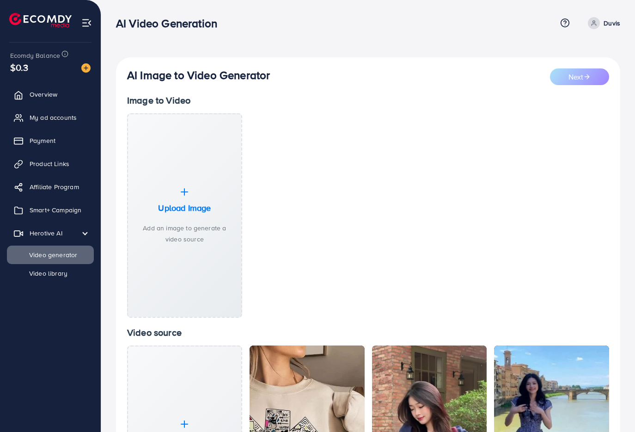
scroll to position [255, 0]
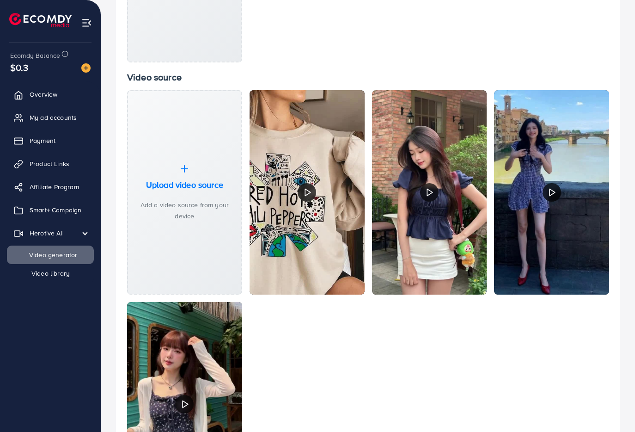
click at [41, 275] on span "Video library" at bounding box center [43, 273] width 51 height 9
select select "**"
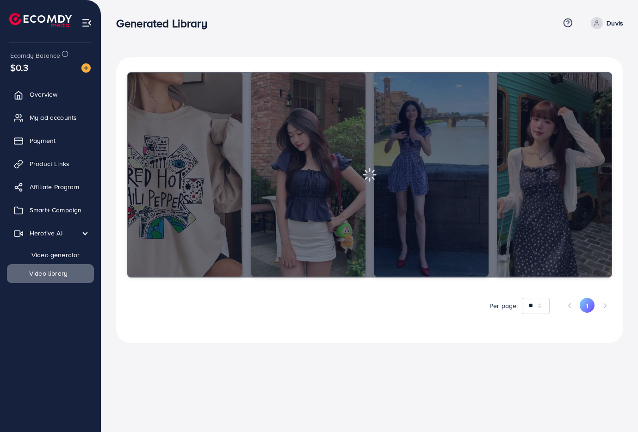
click at [44, 258] on span "Video generator" at bounding box center [48, 254] width 61 height 9
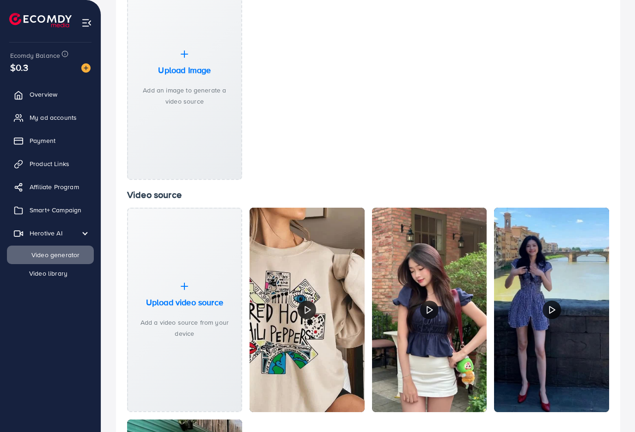
scroll to position [141, 0]
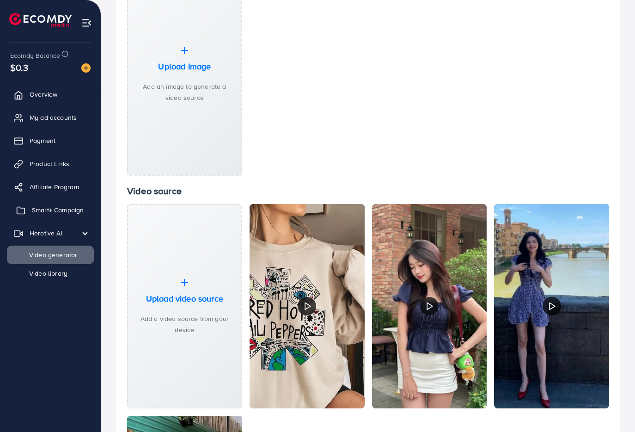
click at [43, 214] on span "Smart+ Campaign" at bounding box center [58, 209] width 52 height 9
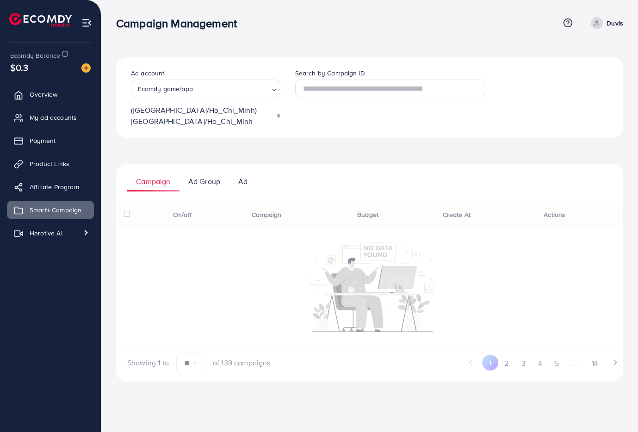
click at [239, 176] on p "Ad" at bounding box center [242, 181] width 9 height 11
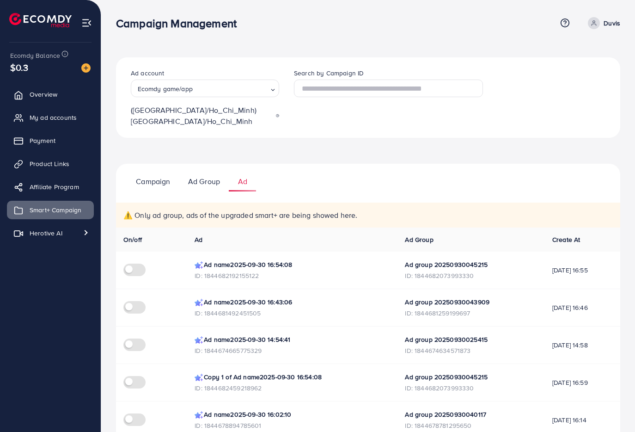
click at [166, 176] on p "Campaign" at bounding box center [153, 181] width 34 height 11
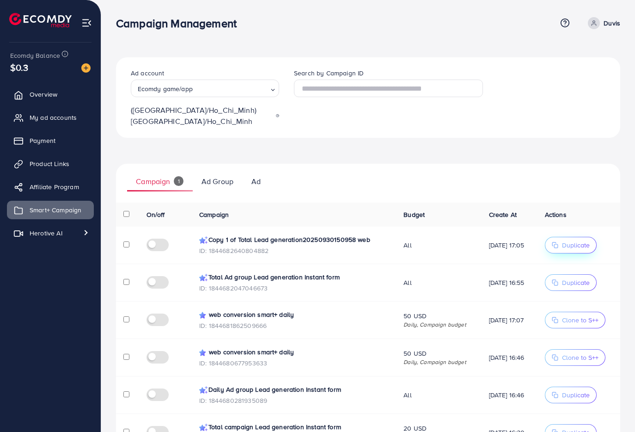
click at [568, 240] on span "Duplicate" at bounding box center [576, 244] width 28 height 9
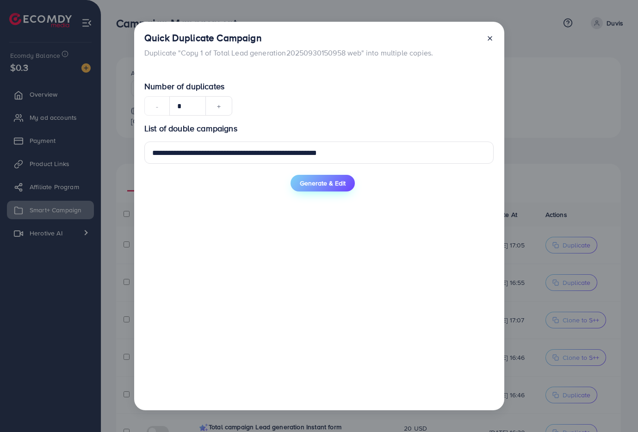
click at [317, 185] on span "Generate & Edit" at bounding box center [323, 182] width 46 height 9
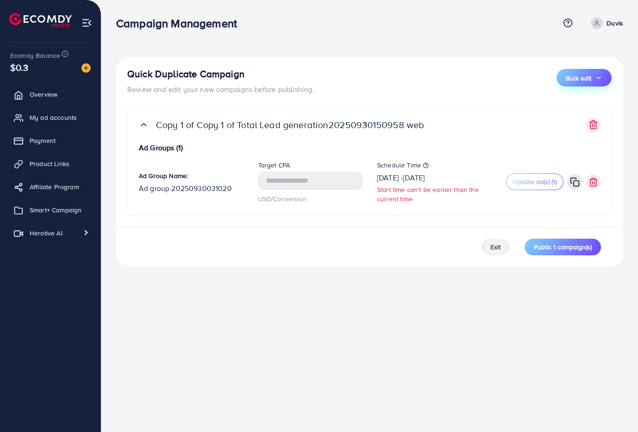
click at [585, 78] on span "Bulk edit" at bounding box center [577, 78] width 25 height 9
click at [560, 101] on span "Schedule Time" at bounding box center [571, 104] width 49 height 10
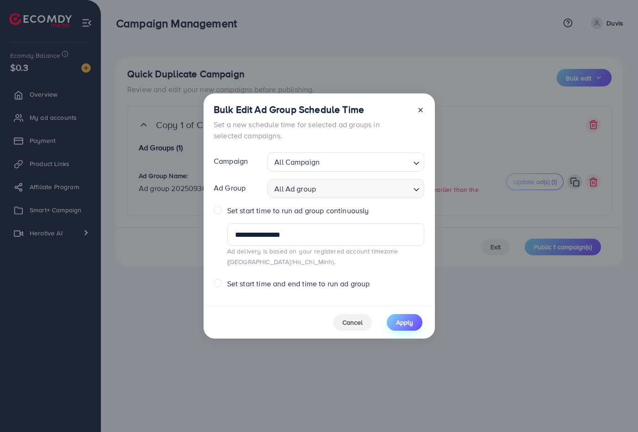
click at [411, 320] on span "Apply" at bounding box center [404, 322] width 17 height 9
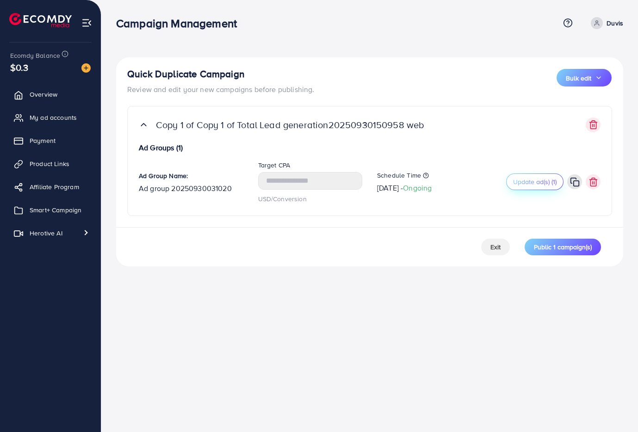
click at [530, 184] on span "Update ad(s) (1)" at bounding box center [534, 181] width 43 height 9
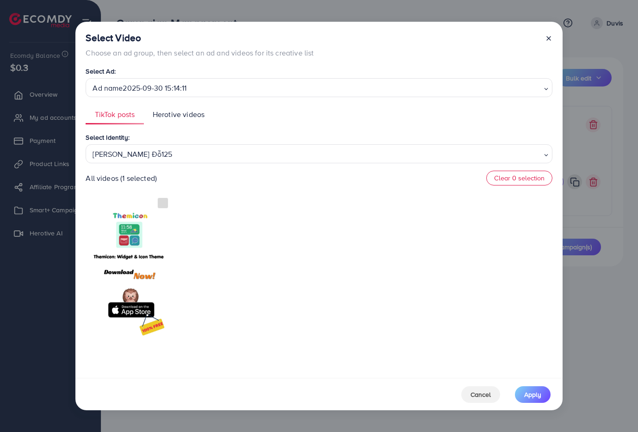
click at [549, 39] on line at bounding box center [548, 39] width 4 height 4
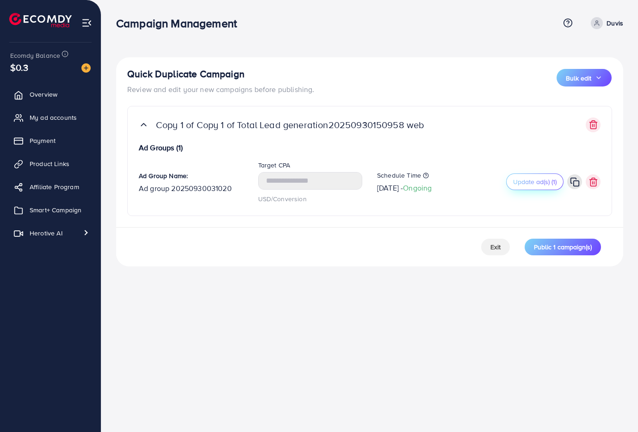
click at [531, 185] on span "Update ad(s) (1)" at bounding box center [534, 181] width 43 height 9
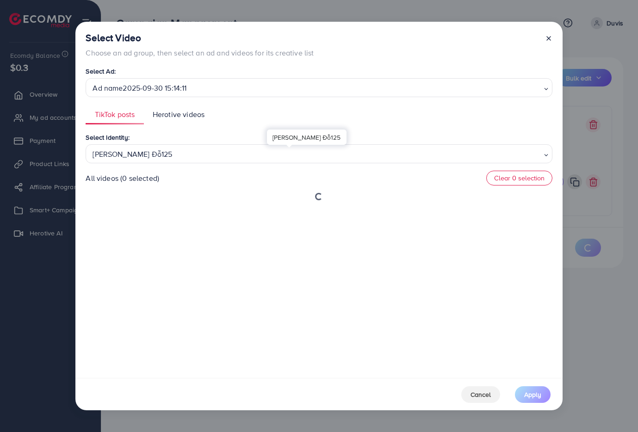
type input "*********"
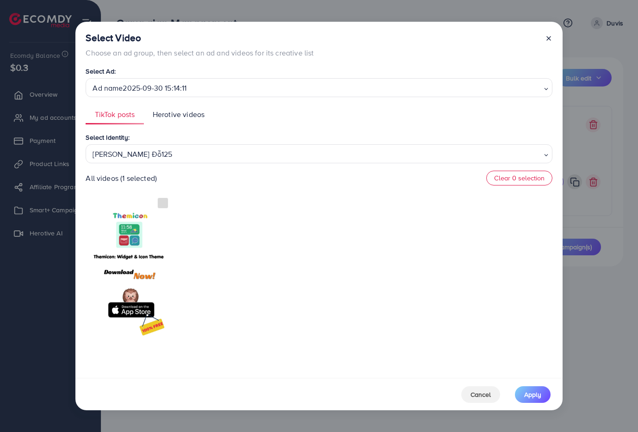
click at [176, 110] on span "Herotive videos" at bounding box center [179, 114] width 52 height 11
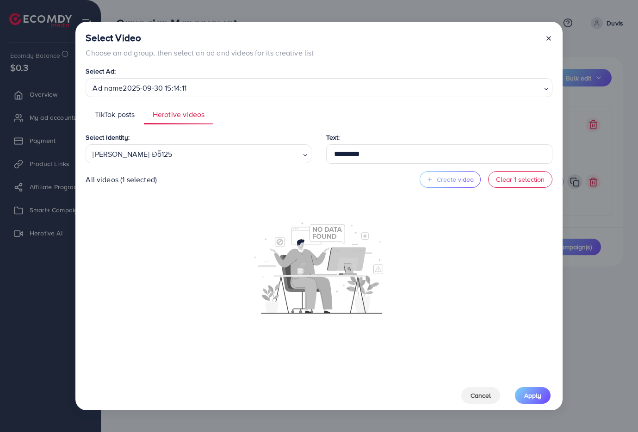
click at [176, 181] on div "All videos (1 selected) Create video Clear 1 selection" at bounding box center [319, 179] width 466 height 17
click at [120, 113] on span "TikTok posts" at bounding box center [115, 114] width 40 height 11
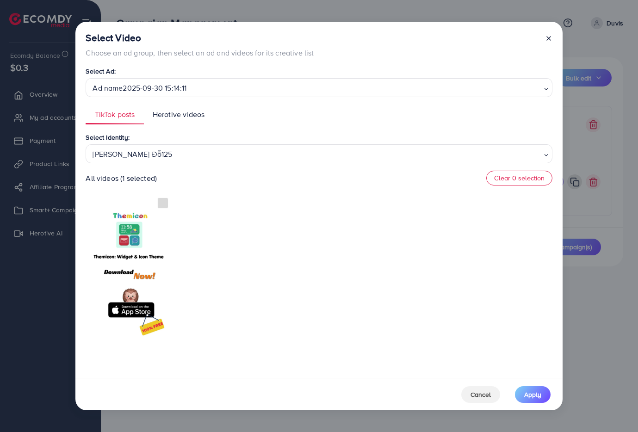
click at [546, 36] on icon at bounding box center [548, 38] width 7 height 7
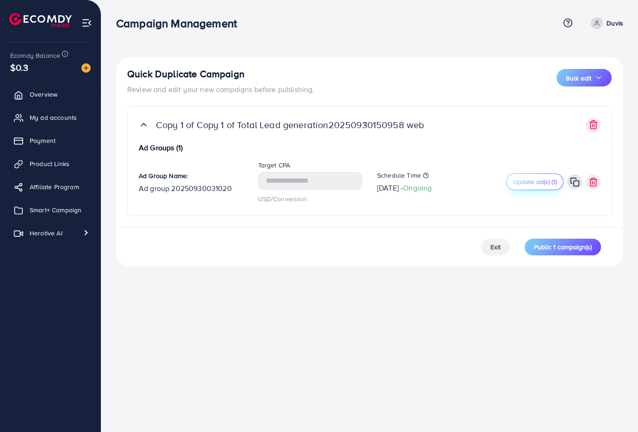
click at [533, 184] on span "Update ad(s) (1)" at bounding box center [534, 181] width 43 height 9
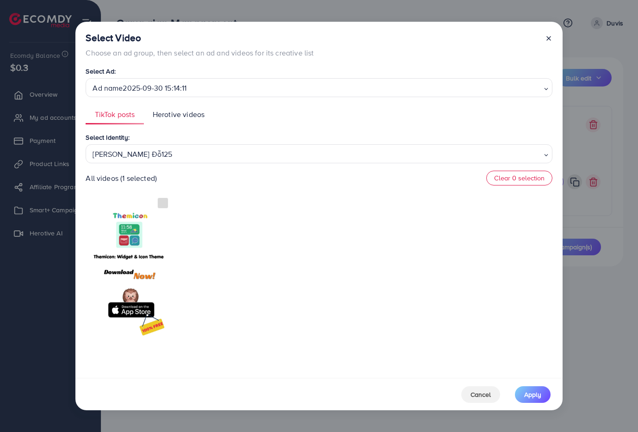
click at [545, 37] on icon at bounding box center [548, 38] width 7 height 7
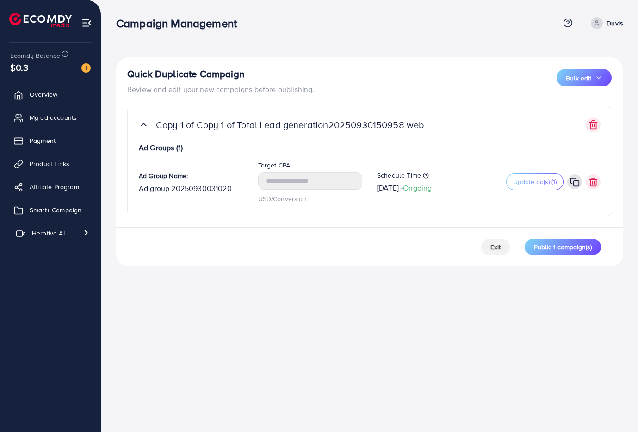
click at [40, 239] on link "Herotive AI" at bounding box center [50, 233] width 87 height 18
click at [34, 269] on span "Video library" at bounding box center [43, 273] width 51 height 9
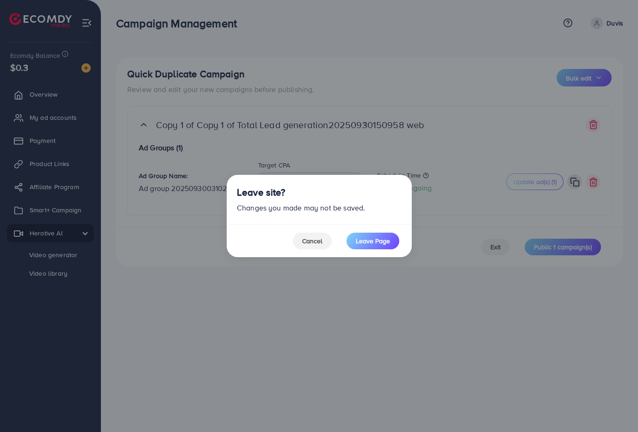
click at [369, 232] on footer "Cancel Leave Page" at bounding box center [319, 240] width 185 height 33
click at [366, 240] on span "Leave Page" at bounding box center [373, 240] width 34 height 9
select select "**"
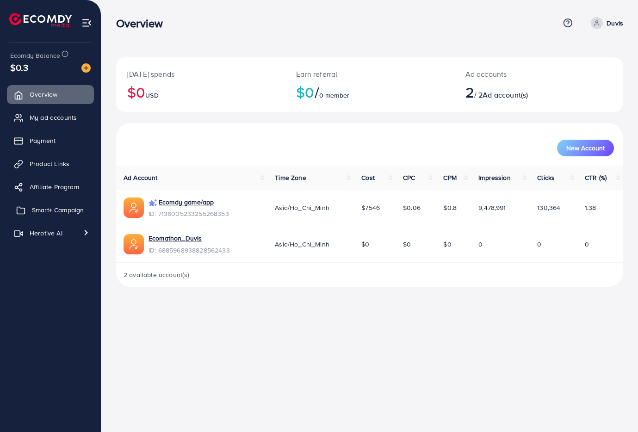
click at [42, 206] on span "Smart+ Campaign" at bounding box center [58, 209] width 52 height 9
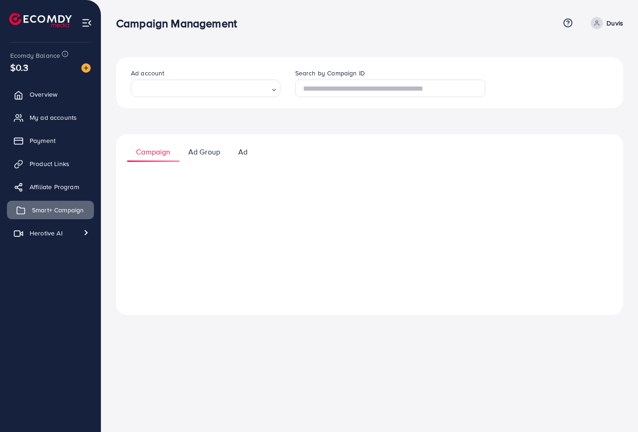
click at [74, 213] on span "Smart+ Campaign" at bounding box center [58, 209] width 52 height 9
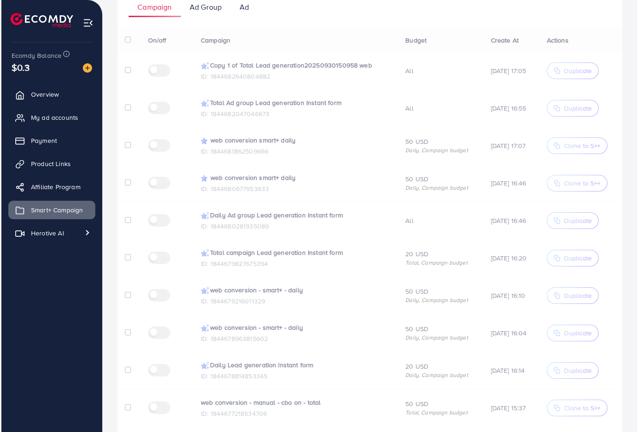
scroll to position [210, 0]
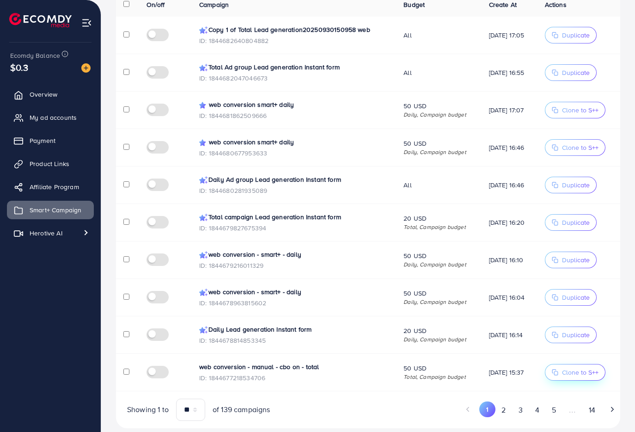
click at [564, 368] on span "Clone to S++" at bounding box center [580, 372] width 37 height 9
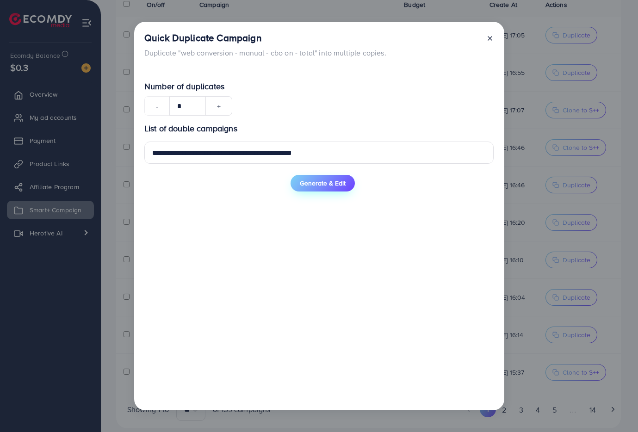
click at [320, 185] on span "Generate & Edit" at bounding box center [323, 182] width 46 height 9
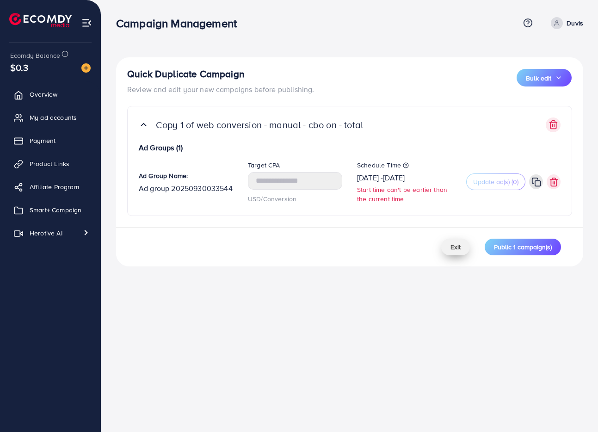
click at [451, 241] on button "Exit" at bounding box center [455, 247] width 29 height 17
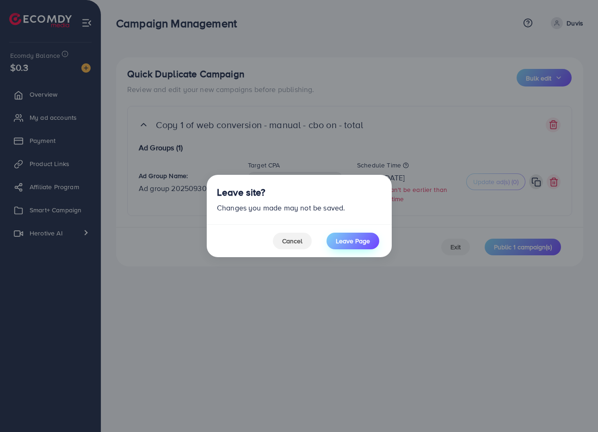
click at [337, 238] on span "Leave Page" at bounding box center [353, 240] width 34 height 9
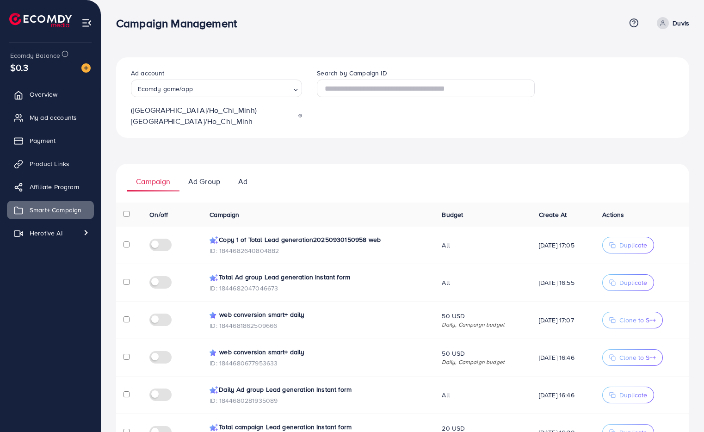
click at [240, 176] on link "Ad" at bounding box center [242, 181] width 27 height 20
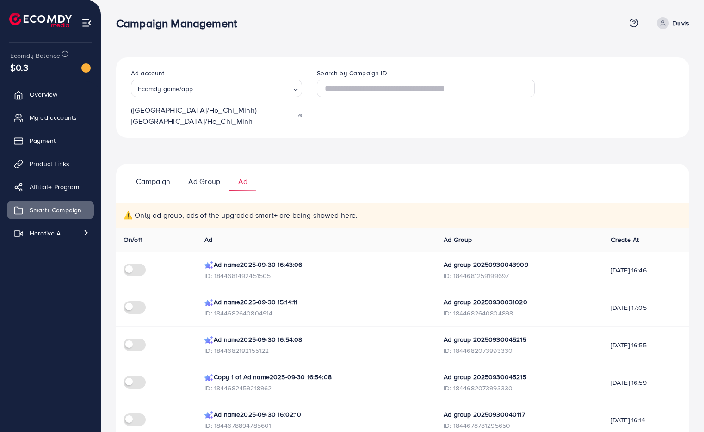
click at [135, 173] on link "Campaign" at bounding box center [153, 181] width 52 height 20
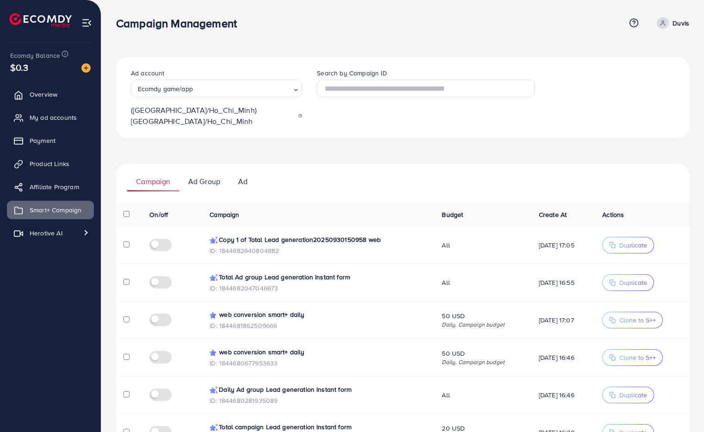
click at [202, 177] on link "Ad Group" at bounding box center [204, 181] width 50 height 20
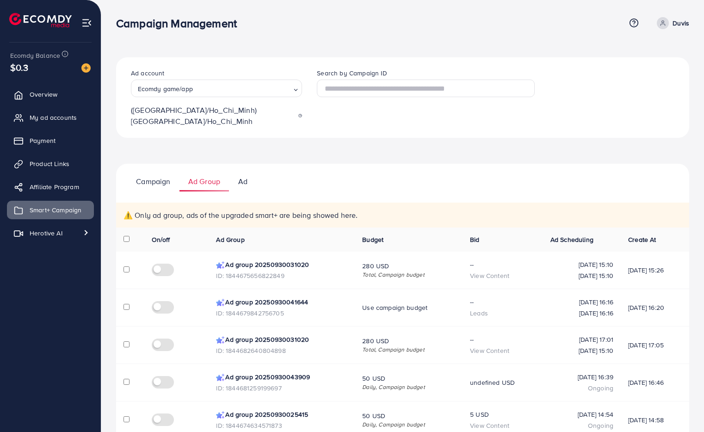
click at [236, 177] on link "Ad" at bounding box center [242, 181] width 27 height 20
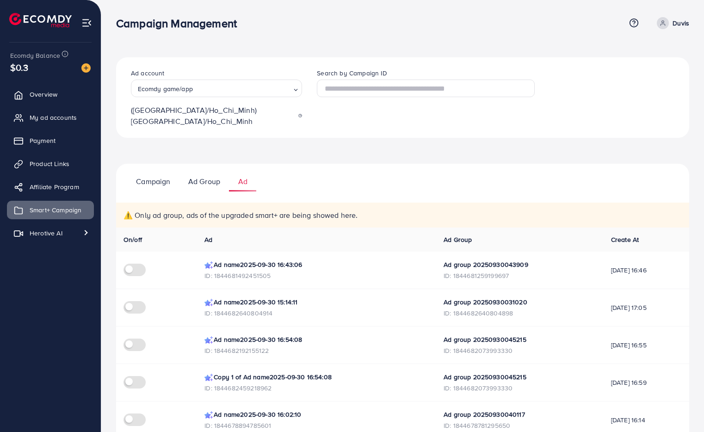
click at [214, 176] on p "Ad Group" at bounding box center [204, 181] width 32 height 11
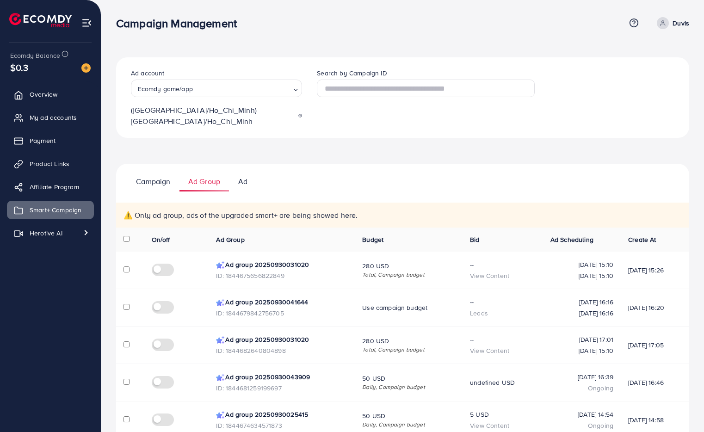
click at [239, 176] on p "Ad" at bounding box center [242, 181] width 9 height 11
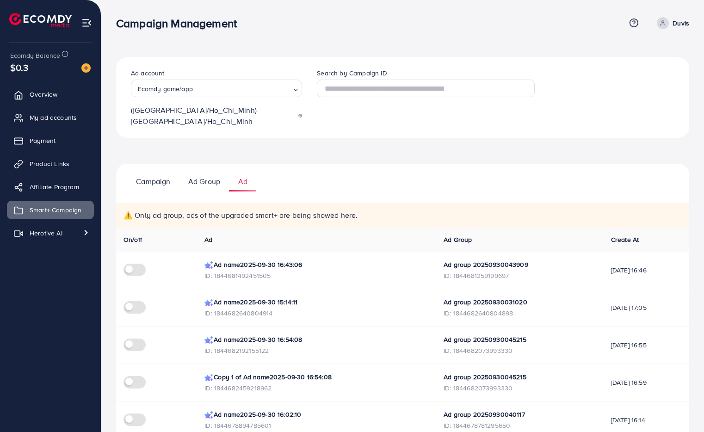
click at [217, 176] on p "Ad Group" at bounding box center [204, 181] width 32 height 11
